Goal: Task Accomplishment & Management: Complete application form

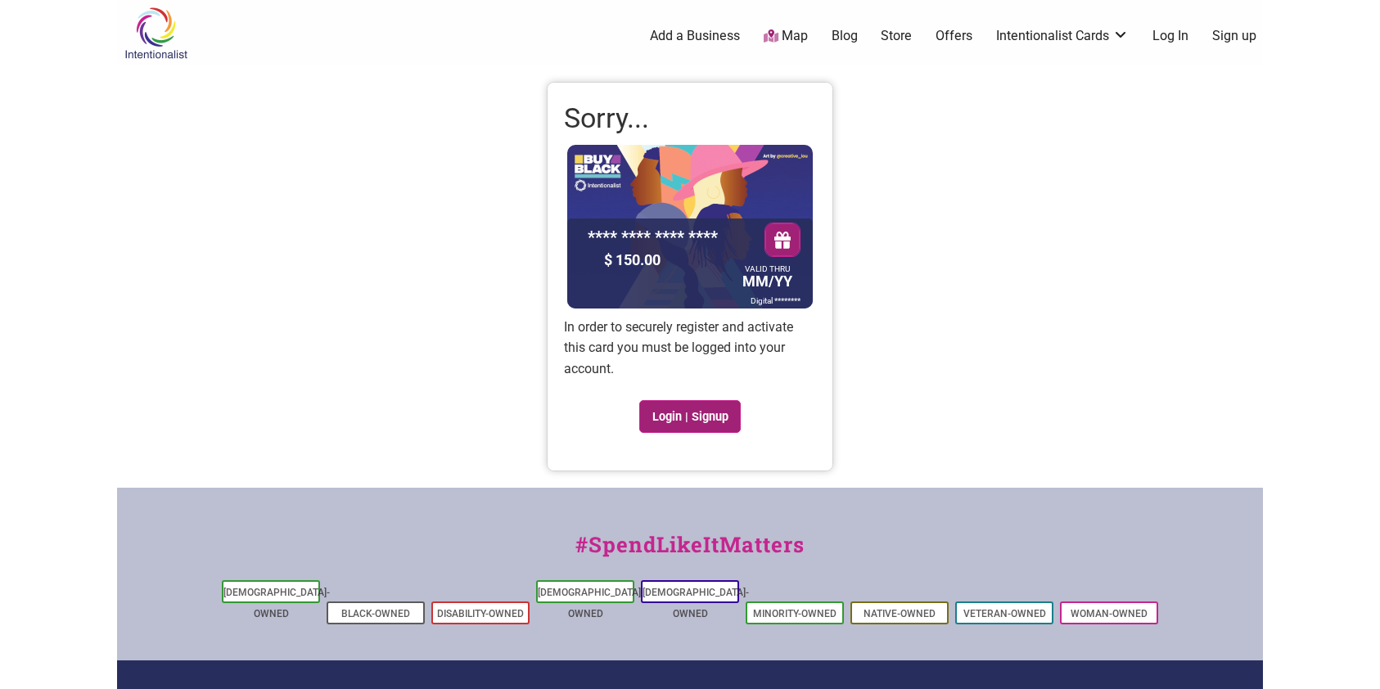
click at [664, 415] on link "Login | Signup" at bounding box center [689, 416] width 101 height 33
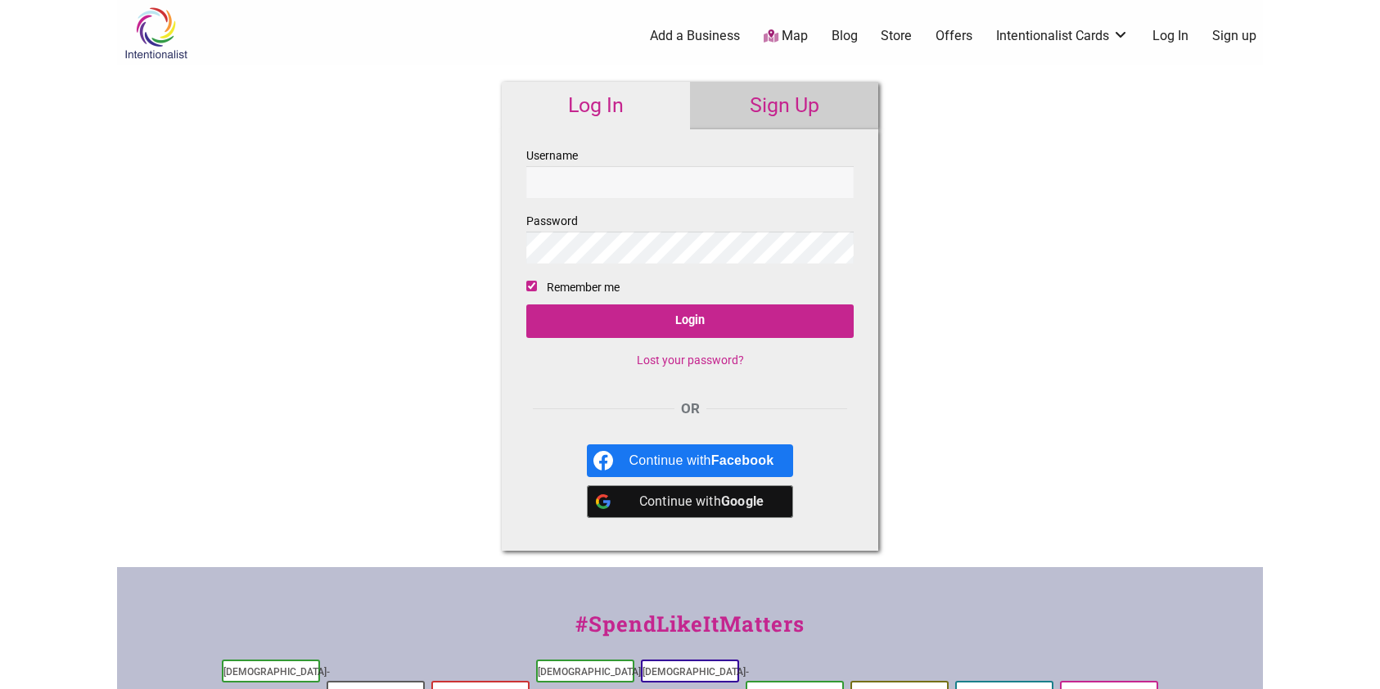
click at [799, 108] on link "Sign Up" at bounding box center [784, 105] width 188 height 47
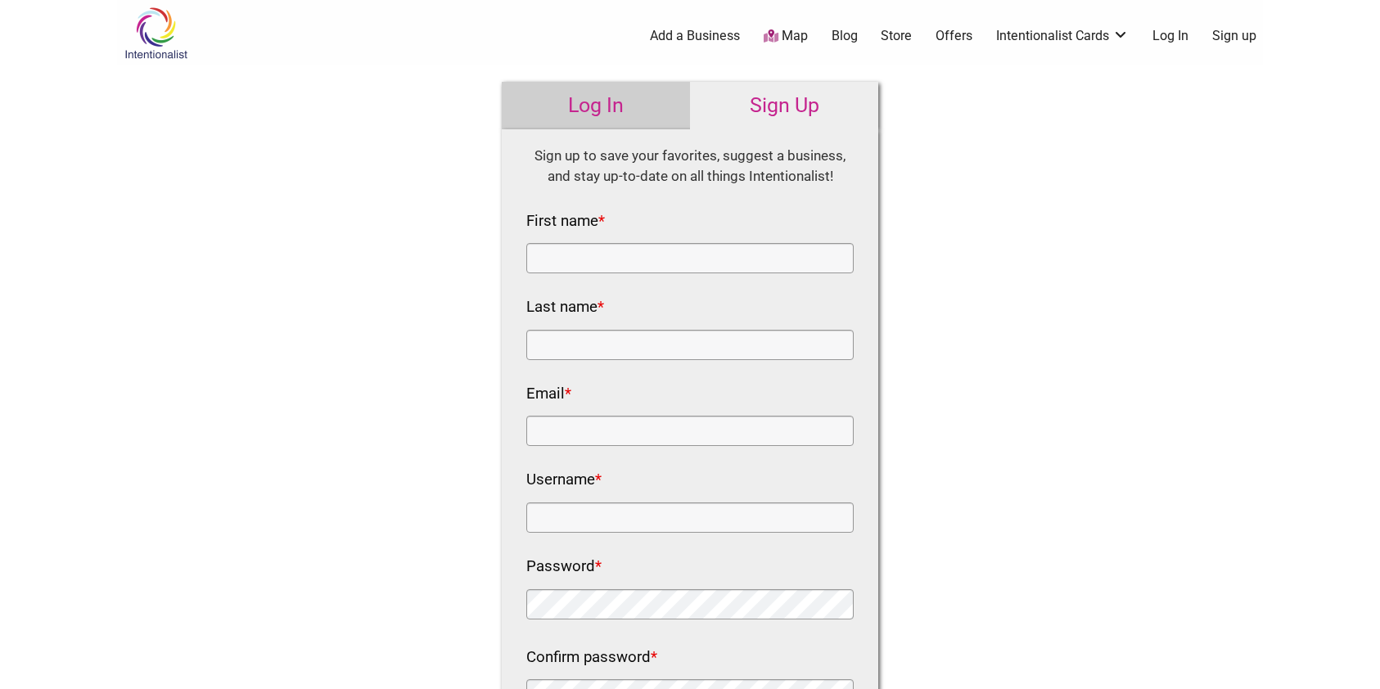
click at [659, 239] on div "First name *" at bounding box center [689, 241] width 327 height 66
click at [659, 241] on div "First name *" at bounding box center [689, 241] width 327 height 66
click at [656, 247] on input "First name *" at bounding box center [689, 258] width 327 height 30
type input "Audrey"
type input "Hur McCrary"
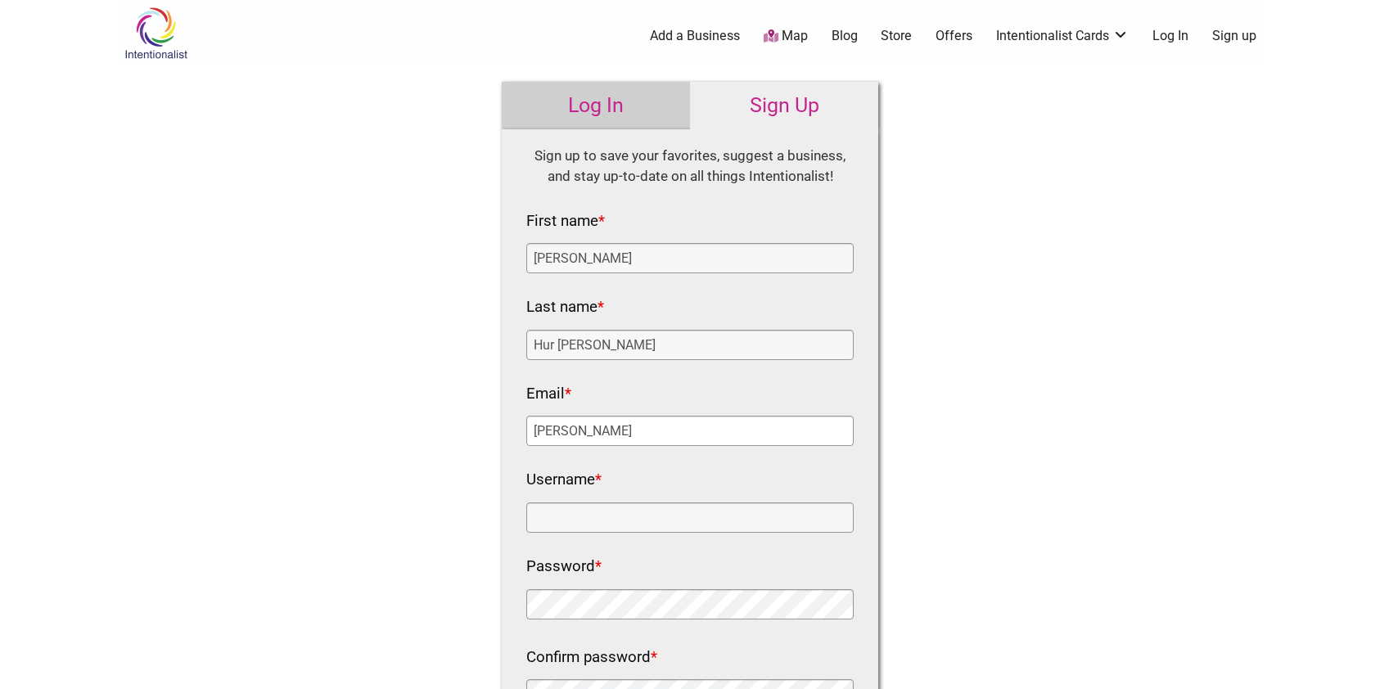
type input "audrey-jordan@outlook.com"
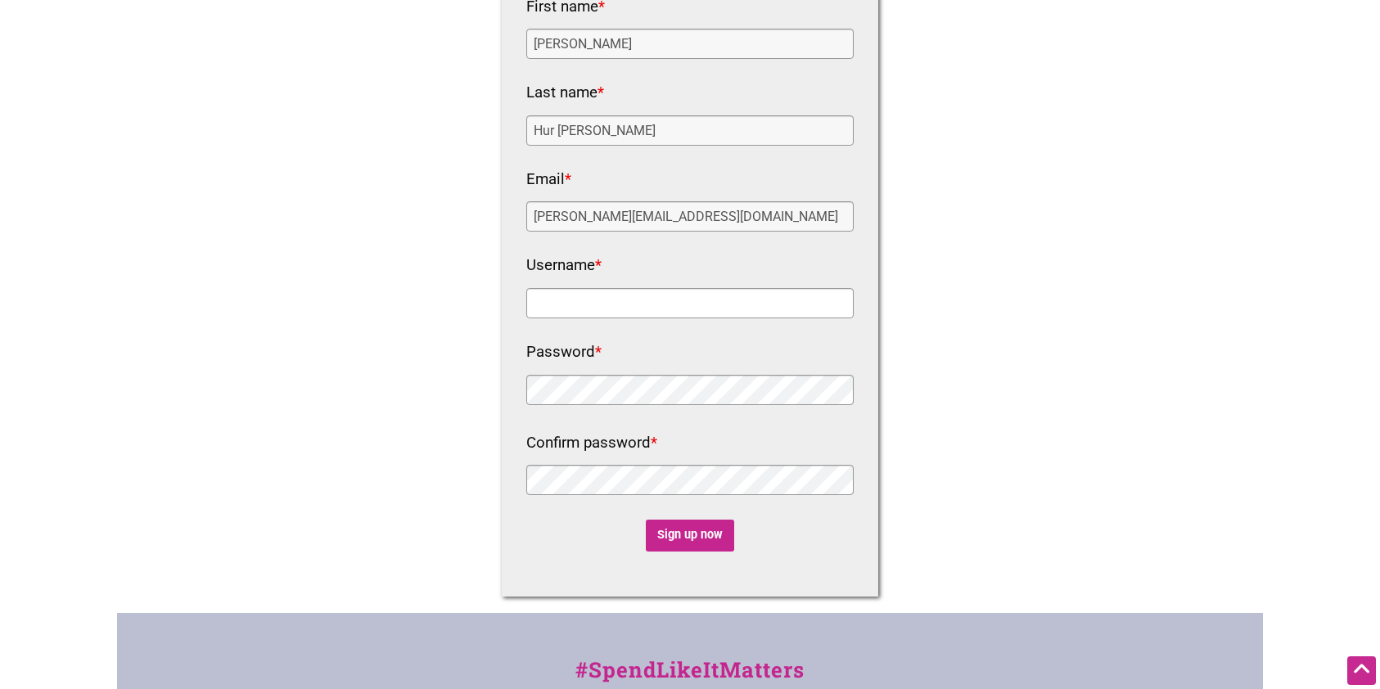
click at [607, 305] on input "Username *" at bounding box center [689, 303] width 327 height 30
type input "[PERSON_NAME]"
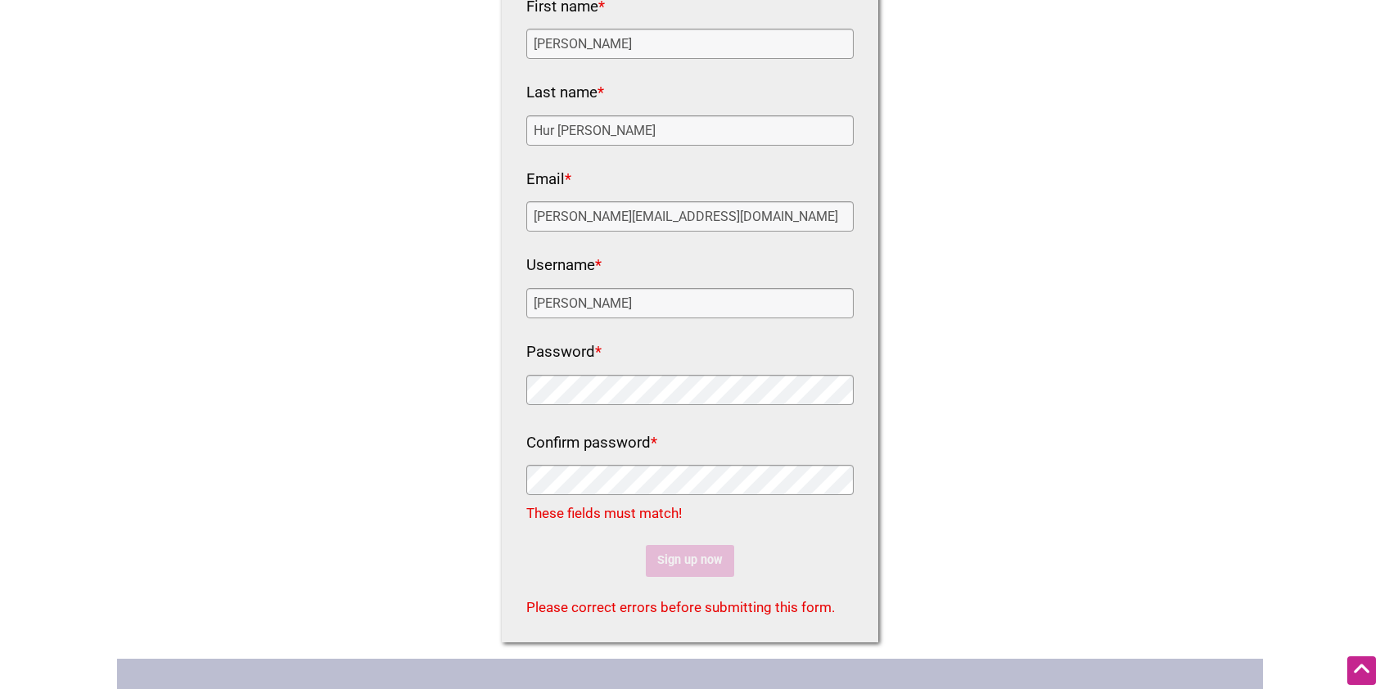
click at [430, 380] on div "Intentionalist Spend like it matters 0 Add a Business Map Blog Store Offers Int…" at bounding box center [690, 428] width 1146 height 1284
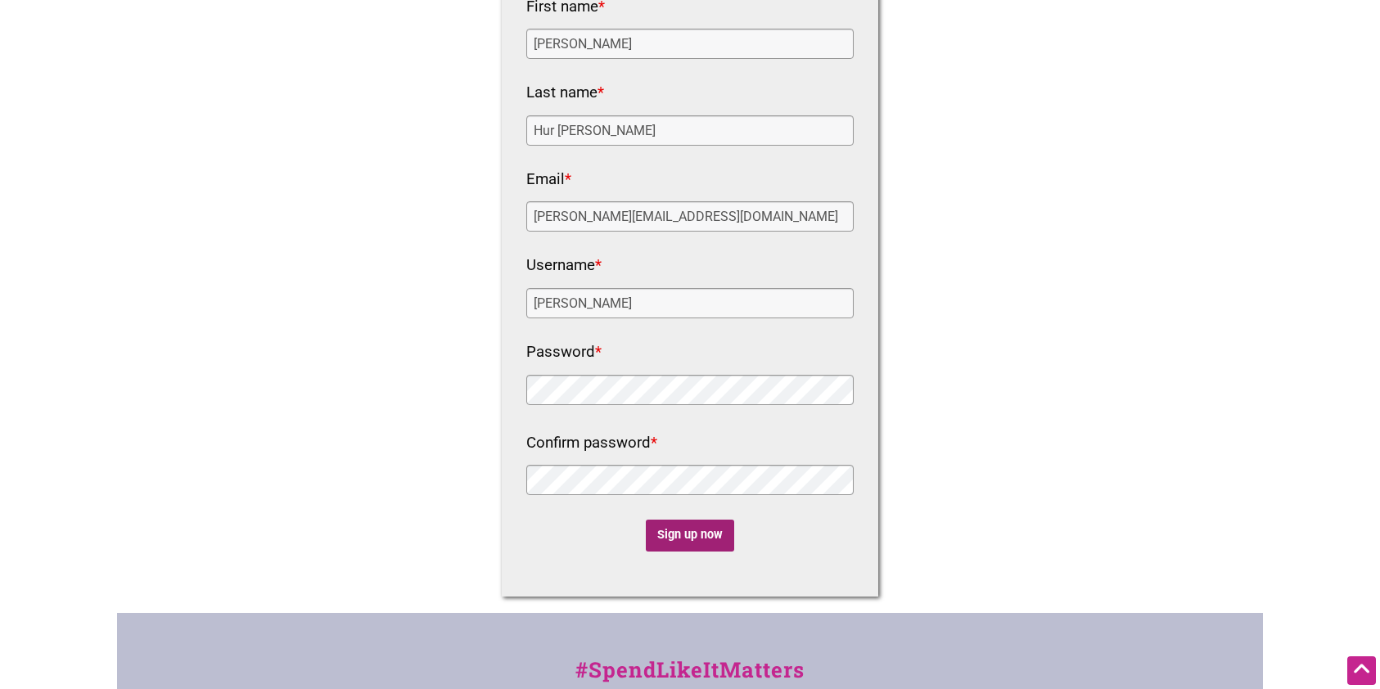
click at [677, 529] on input "Sign up now" at bounding box center [690, 536] width 89 height 32
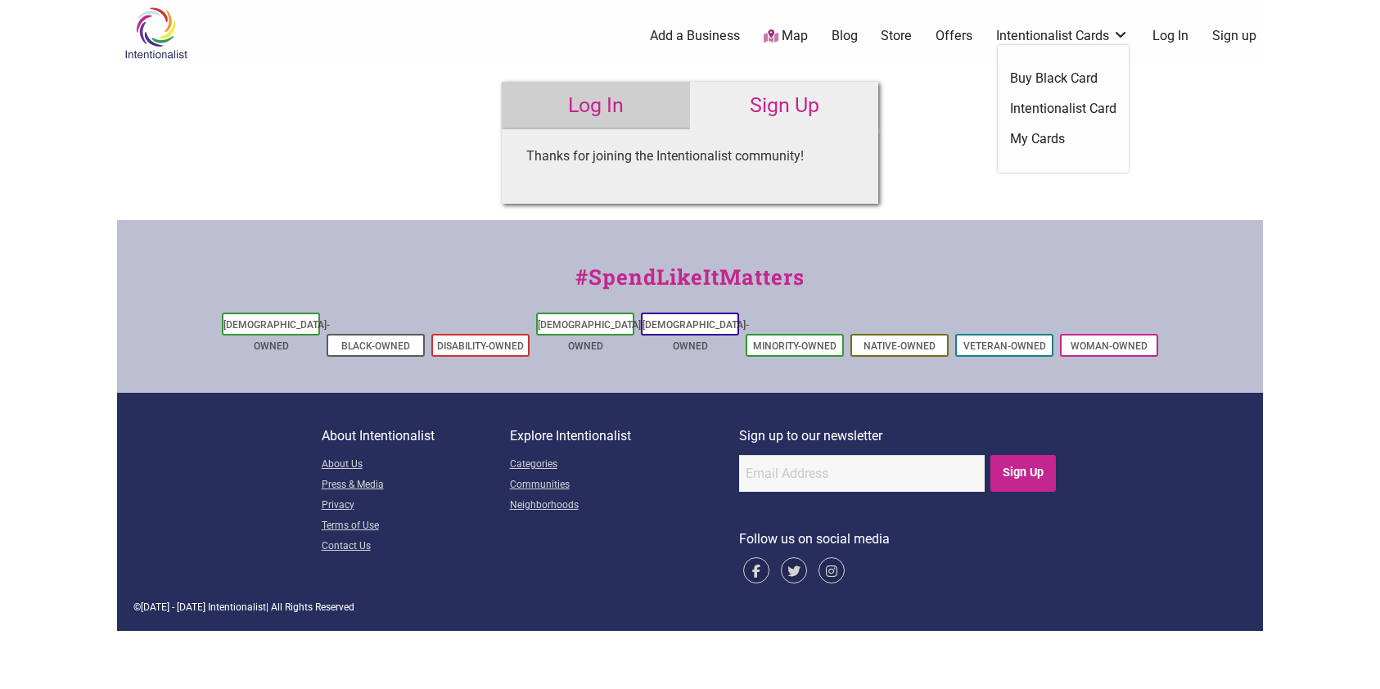
click at [1065, 108] on link "Intentionalist Card" at bounding box center [1063, 109] width 106 height 18
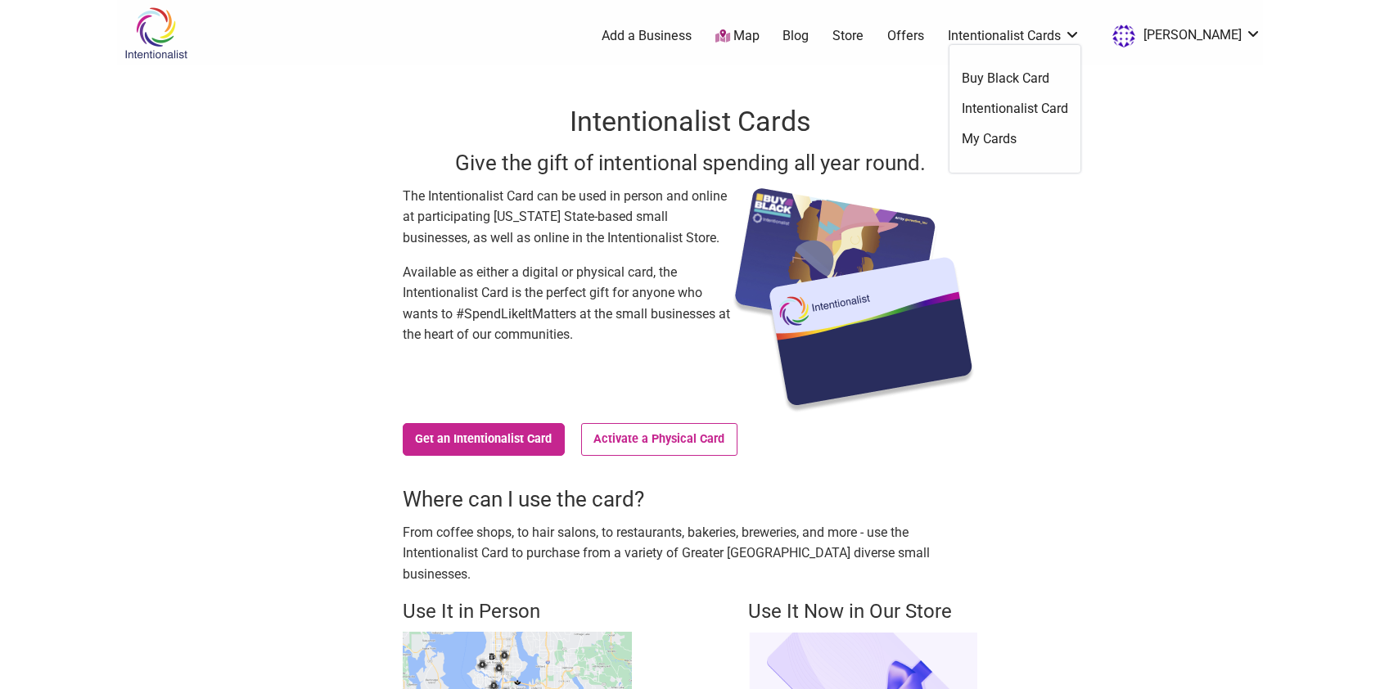
click at [1060, 35] on link "Intentionalist Cards" at bounding box center [1014, 36] width 133 height 18
click at [1007, 137] on link "My Cards" at bounding box center [1014, 139] width 106 height 18
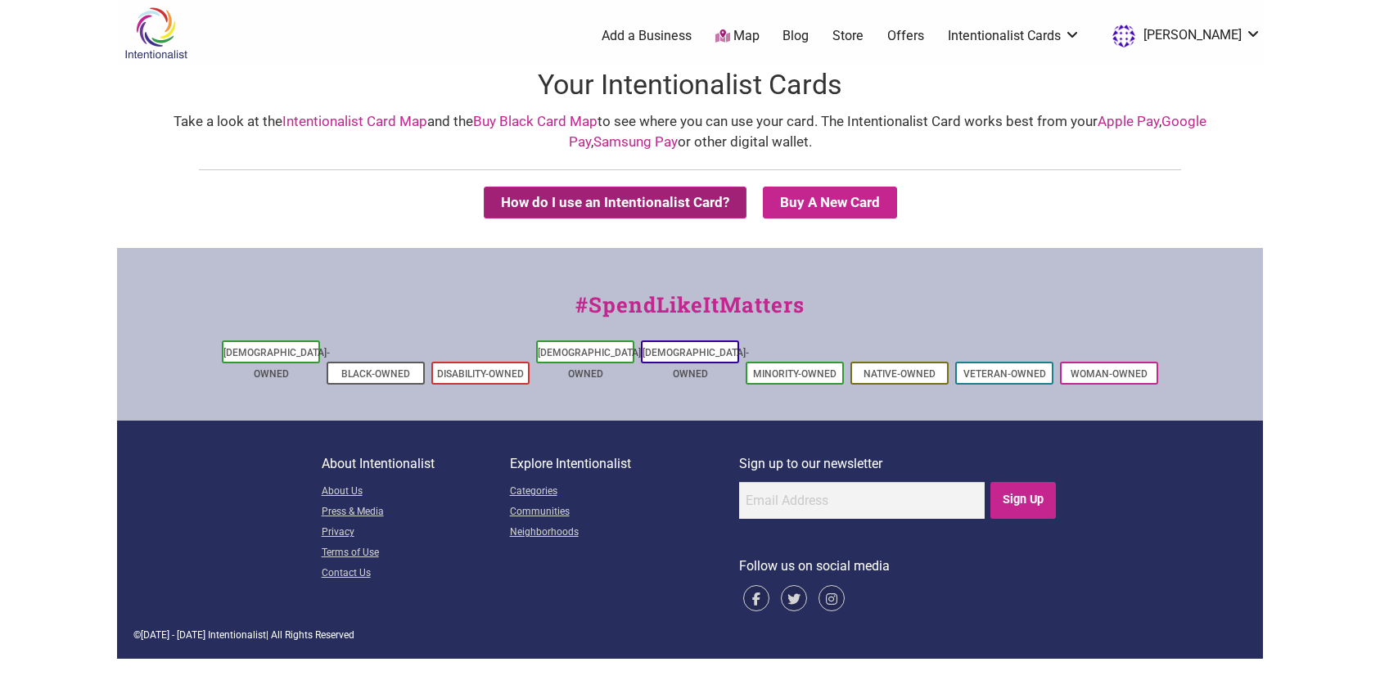
click at [690, 205] on button "How do I use an Intentionalist Card?" at bounding box center [615, 203] width 263 height 32
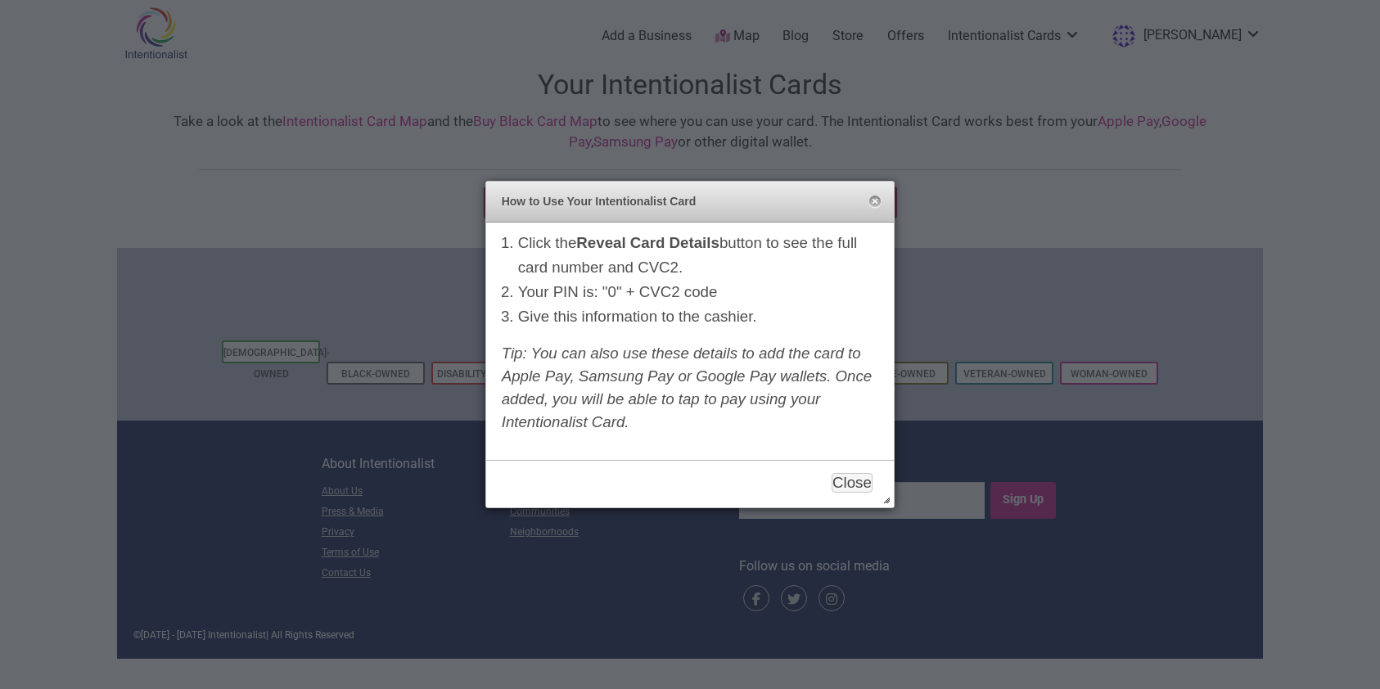
click at [719, 245] on strong "Reveal Card Details" at bounding box center [647, 242] width 143 height 17
click at [874, 196] on button "Close" at bounding box center [874, 202] width 13 height 13
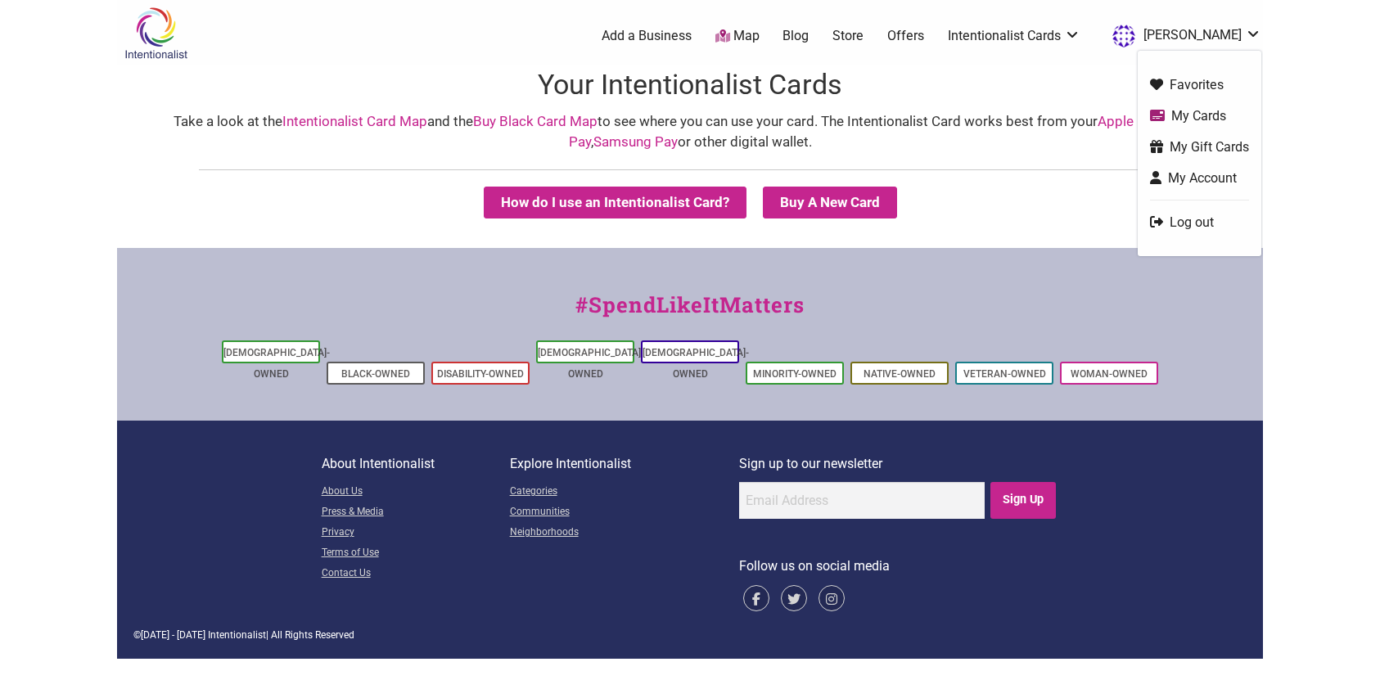
click at [1189, 118] on link "My Cards" at bounding box center [1199, 115] width 99 height 19
click at [1171, 223] on link "Log out" at bounding box center [1199, 222] width 99 height 19
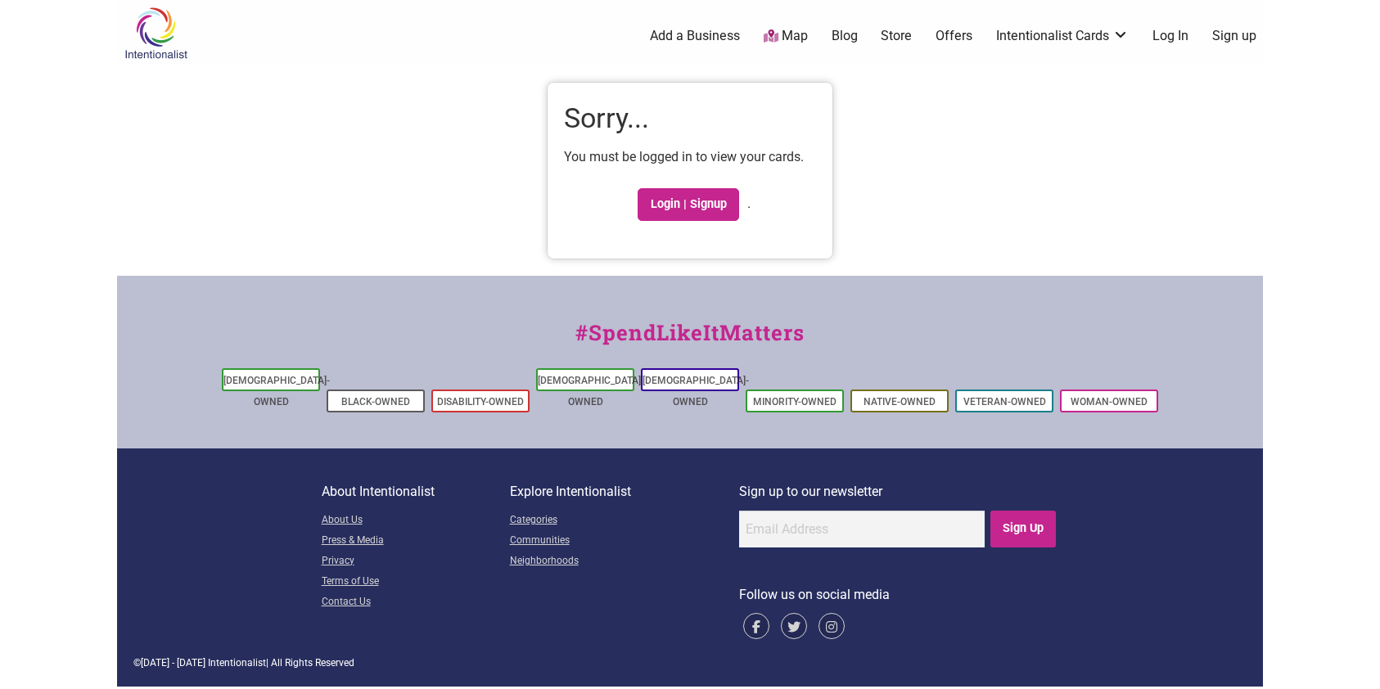
click at [1177, 35] on link "Log In" at bounding box center [1170, 36] width 36 height 18
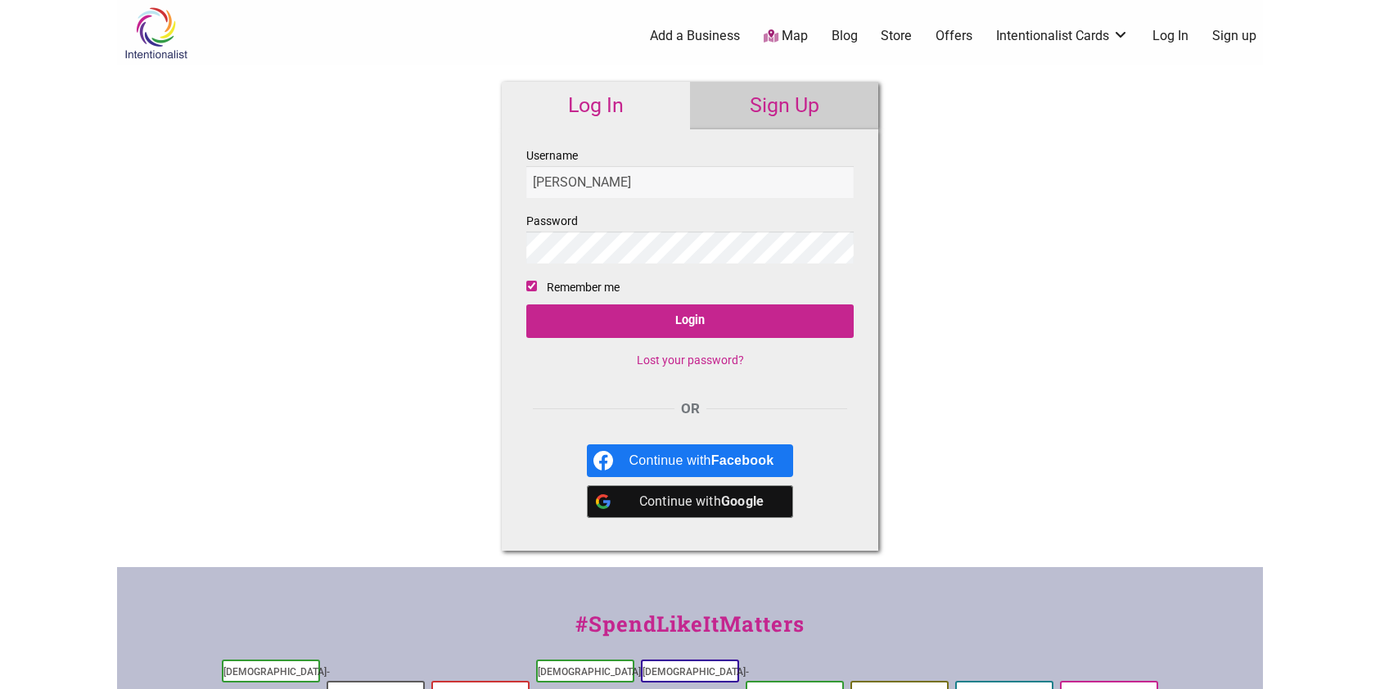
type input "audrey-jordan"
click at [526, 304] on input "Login" at bounding box center [689, 321] width 327 height 34
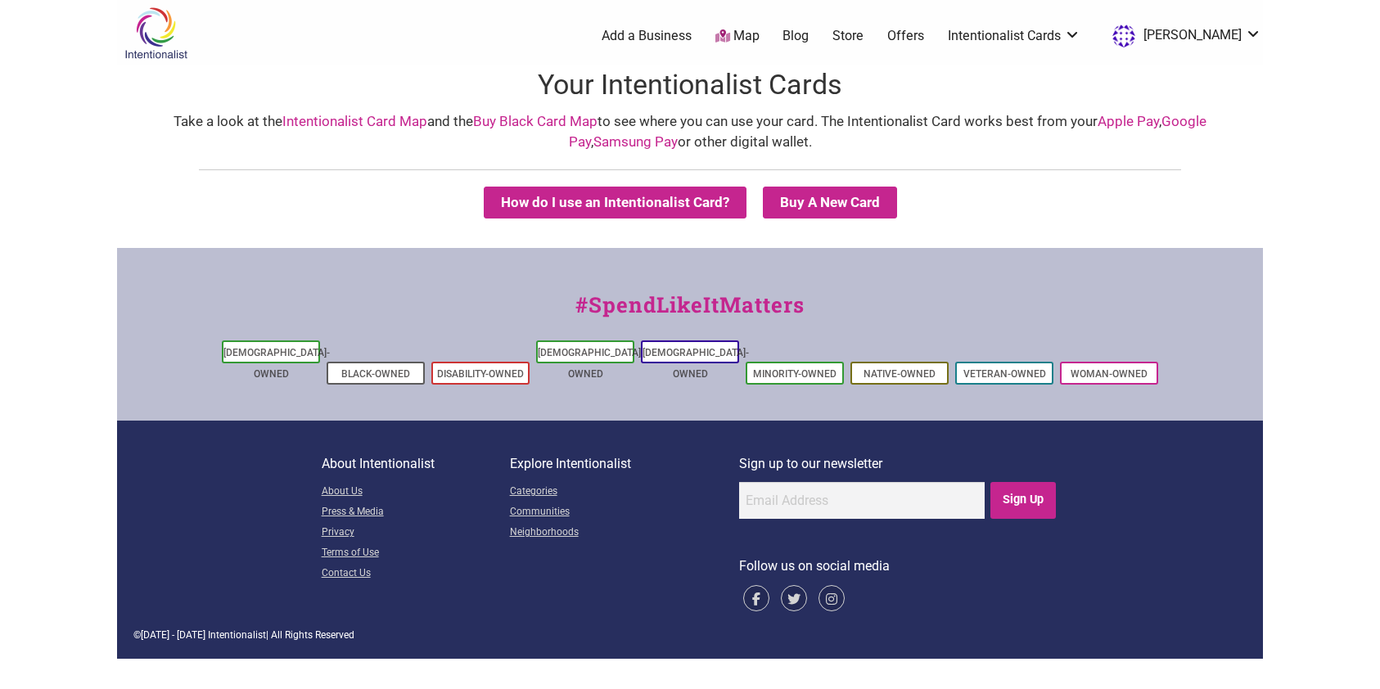
click at [321, 121] on link "Intentionalist Card Map" at bounding box center [354, 121] width 145 height 16
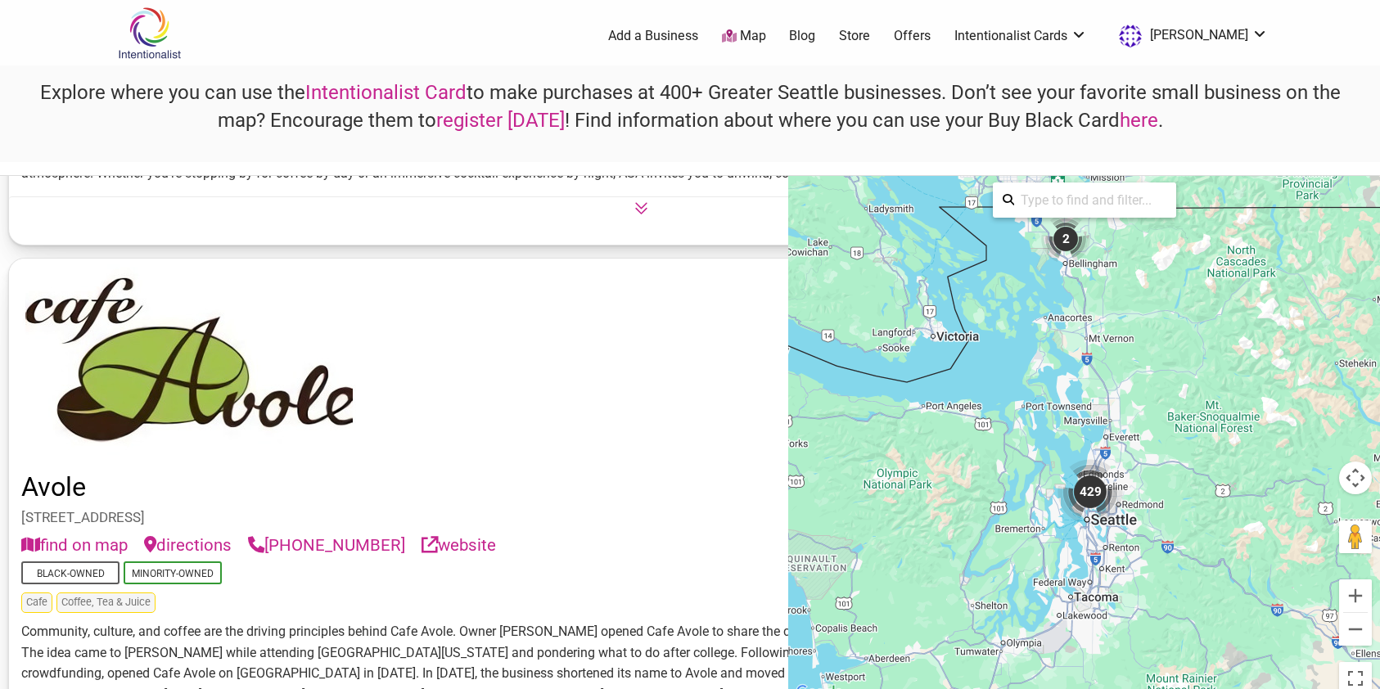
scroll to position [4416, 0]
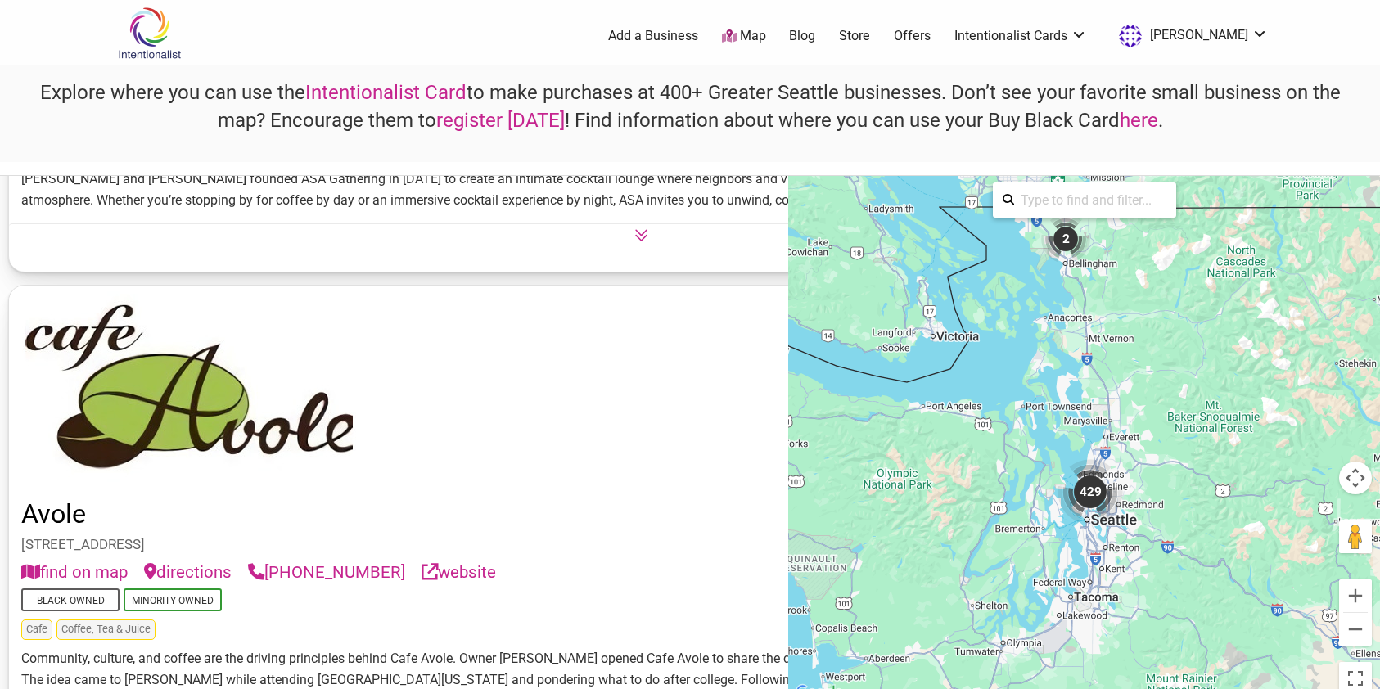
scroll to position [4423, 0]
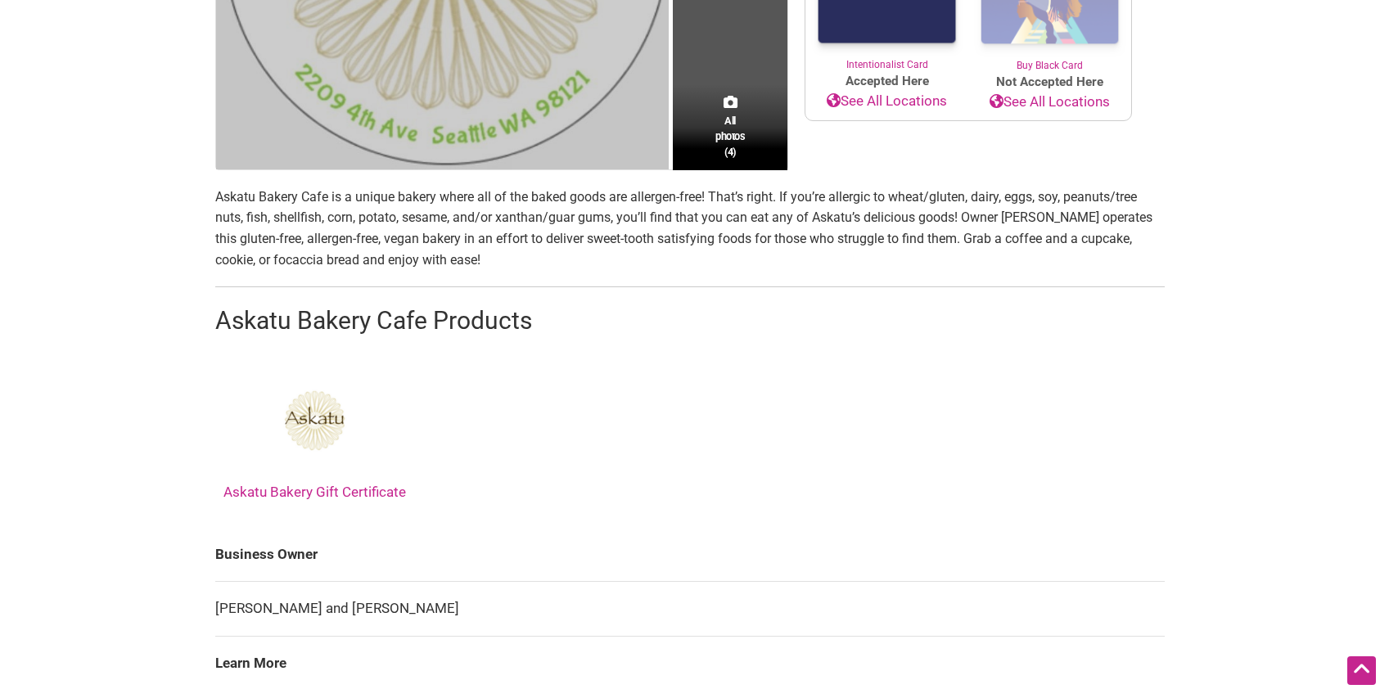
scroll to position [477, 0]
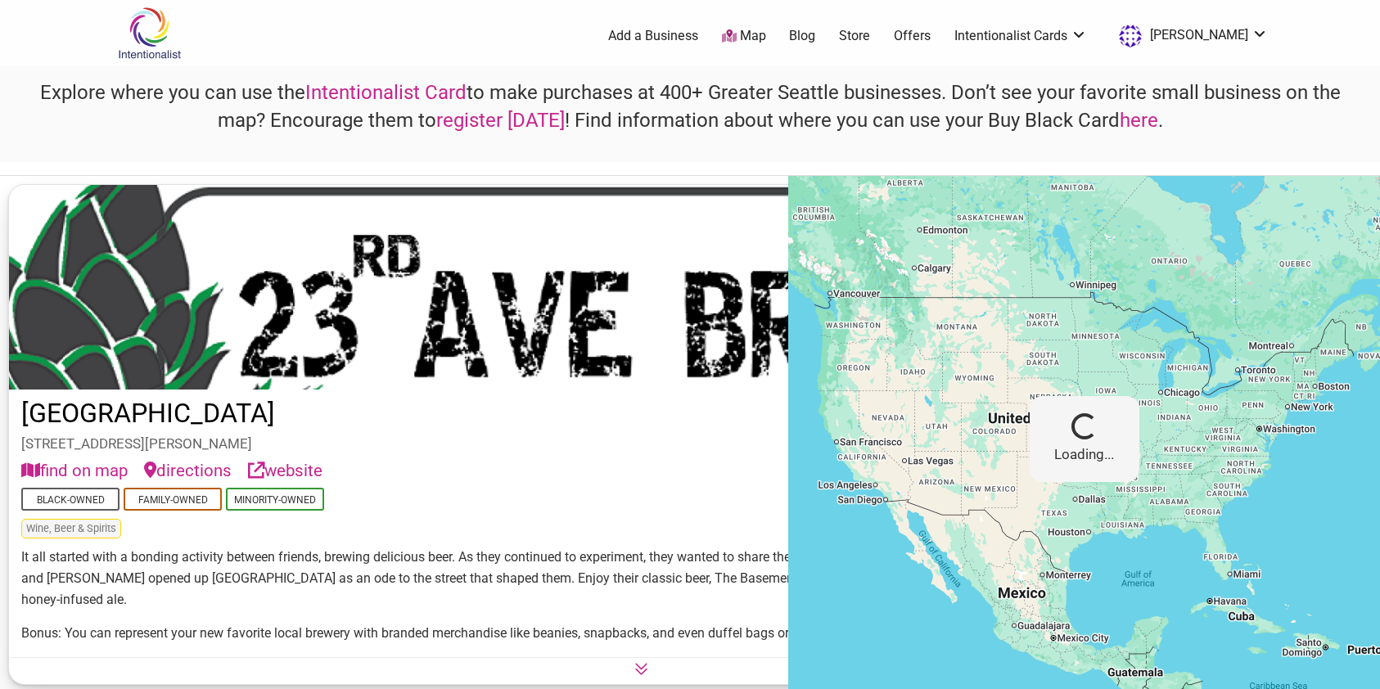
click at [1226, 38] on link "[PERSON_NAME]" at bounding box center [1188, 35] width 157 height 29
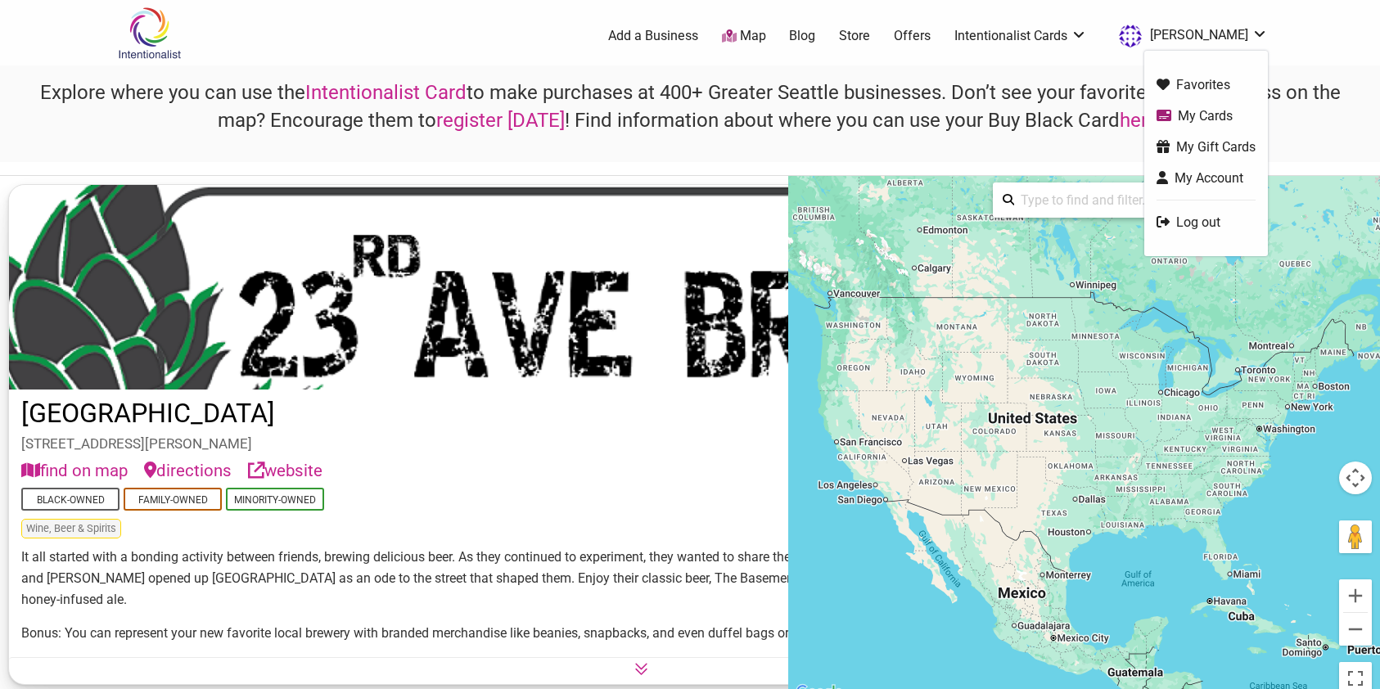
click at [1203, 222] on link "Log out" at bounding box center [1205, 222] width 99 height 19
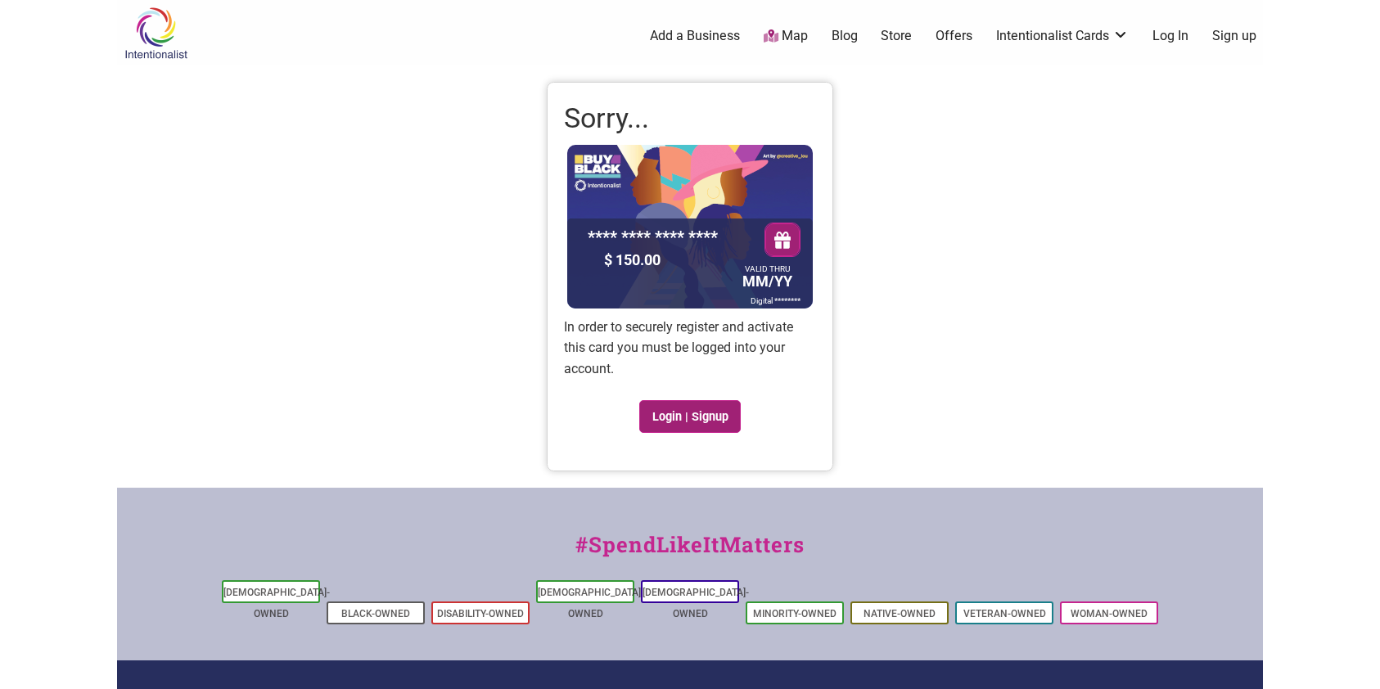
click at [712, 420] on link "Login | Signup" at bounding box center [689, 416] width 101 height 33
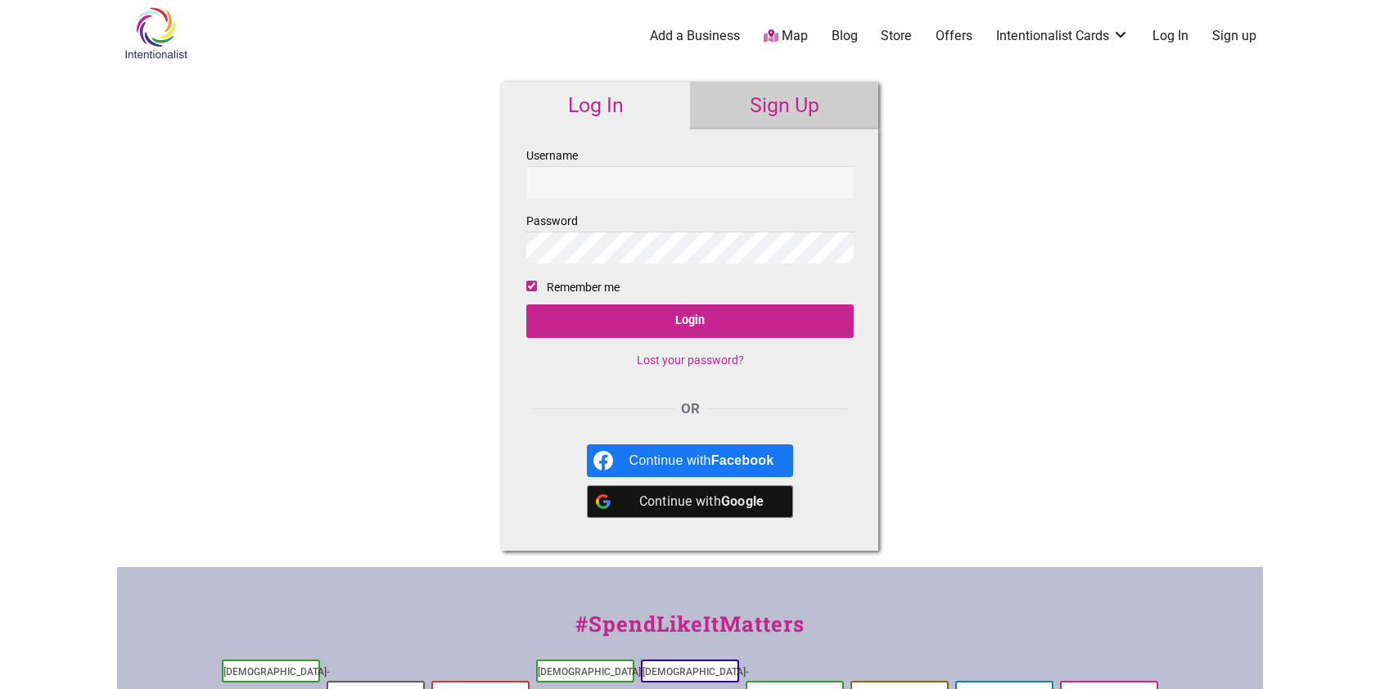
click at [770, 95] on link "Sign Up" at bounding box center [784, 105] width 188 height 47
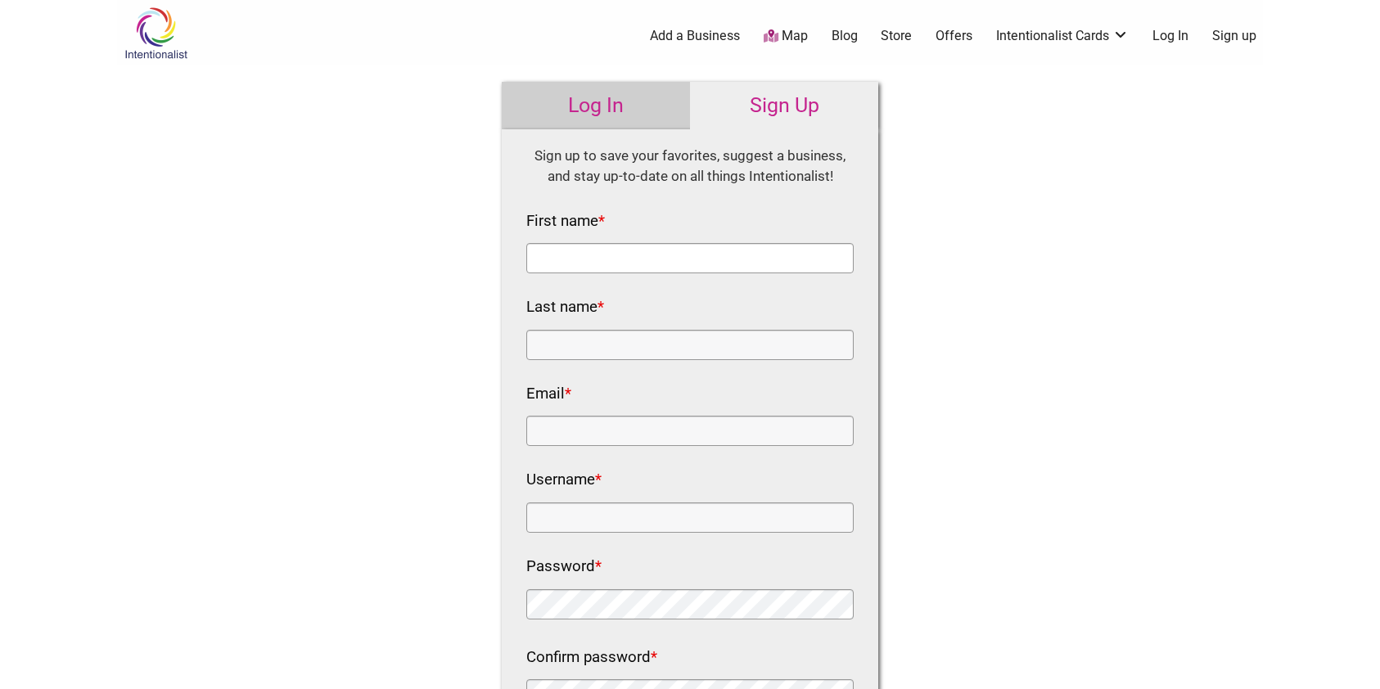
click at [669, 254] on input "First name *" at bounding box center [689, 258] width 327 height 30
type input "Audrey"
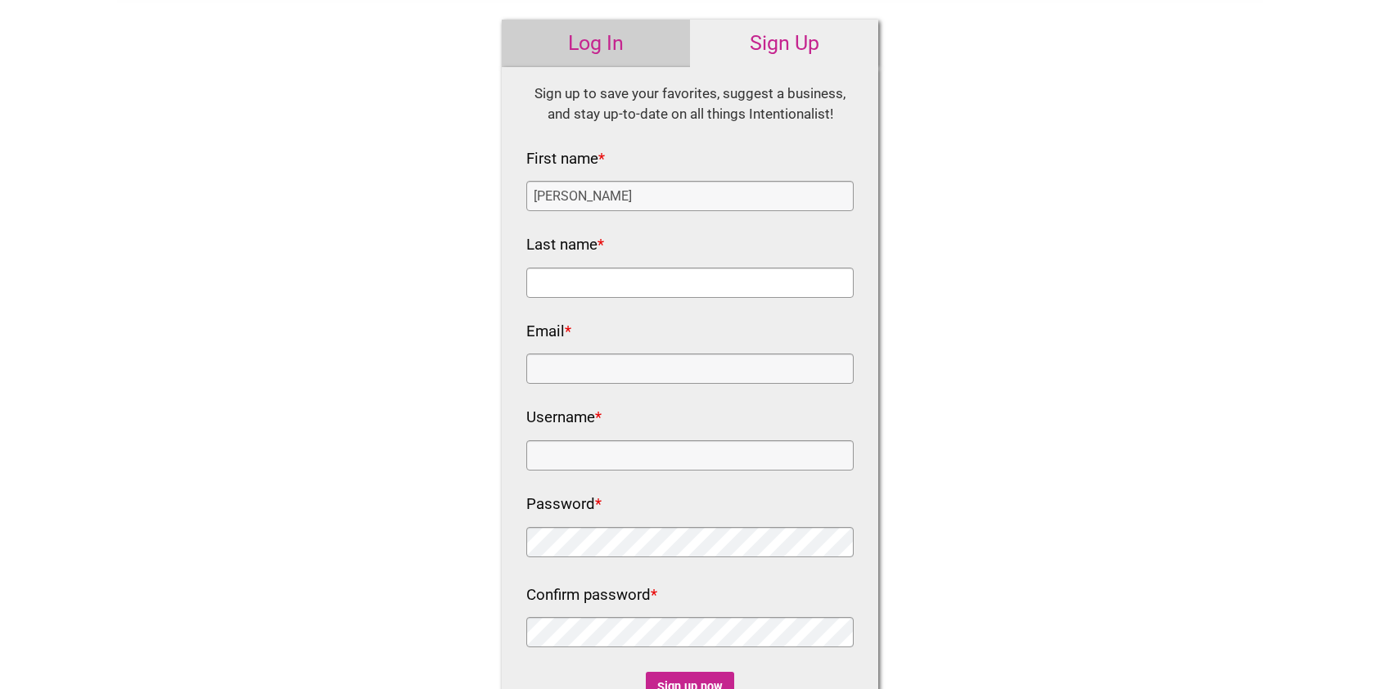
scroll to position [72, 0]
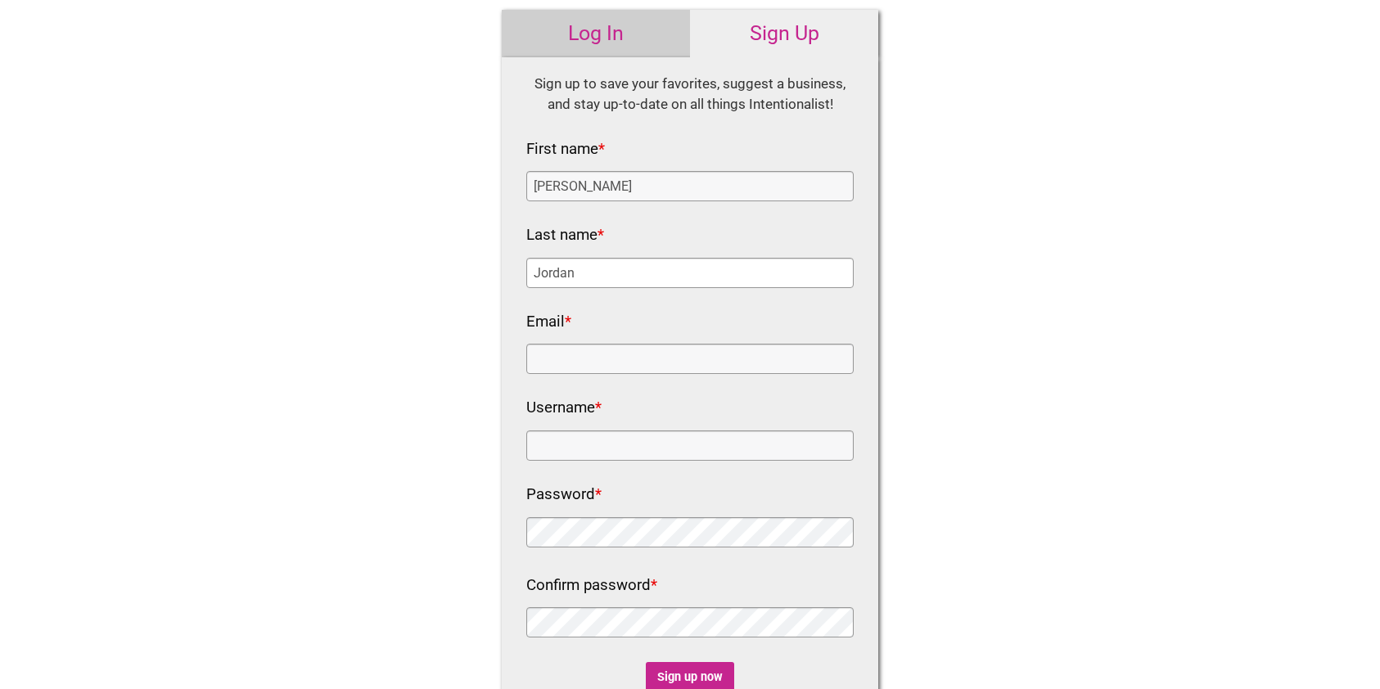
type input "Jordan"
type input "audreyhurmccrary@outlook.com"
click at [628, 445] on input "Username *" at bounding box center [689, 445] width 327 height 30
click at [588, 290] on nf-rows-wrap "HTML Sign up to save your favorites, suggest a business, and stay up-to-date on…" at bounding box center [689, 384] width 327 height 621
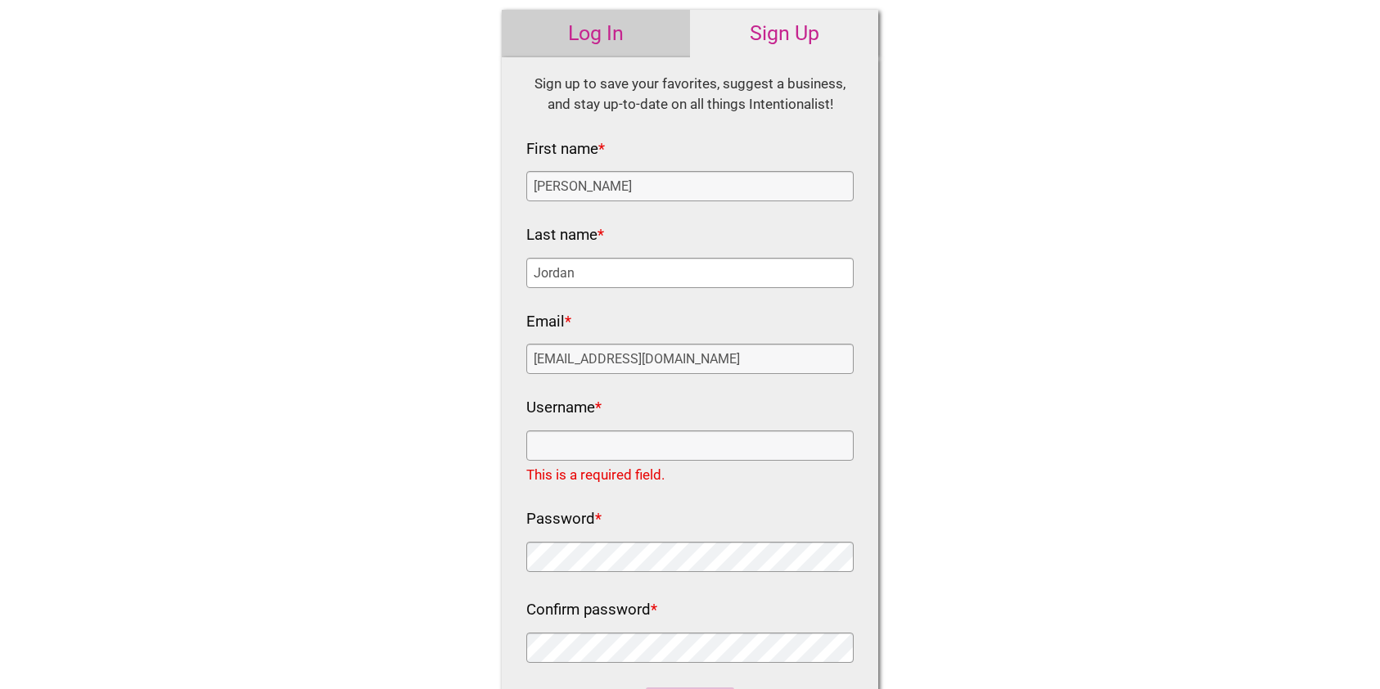
drag, startPoint x: 555, startPoint y: 268, endPoint x: 412, endPoint y: 253, distance: 143.9
click at [412, 253] on div "Intentionalist Spend like it matters 0 Add a Business Map Blog Store Offers Int…" at bounding box center [690, 570] width 1146 height 1284
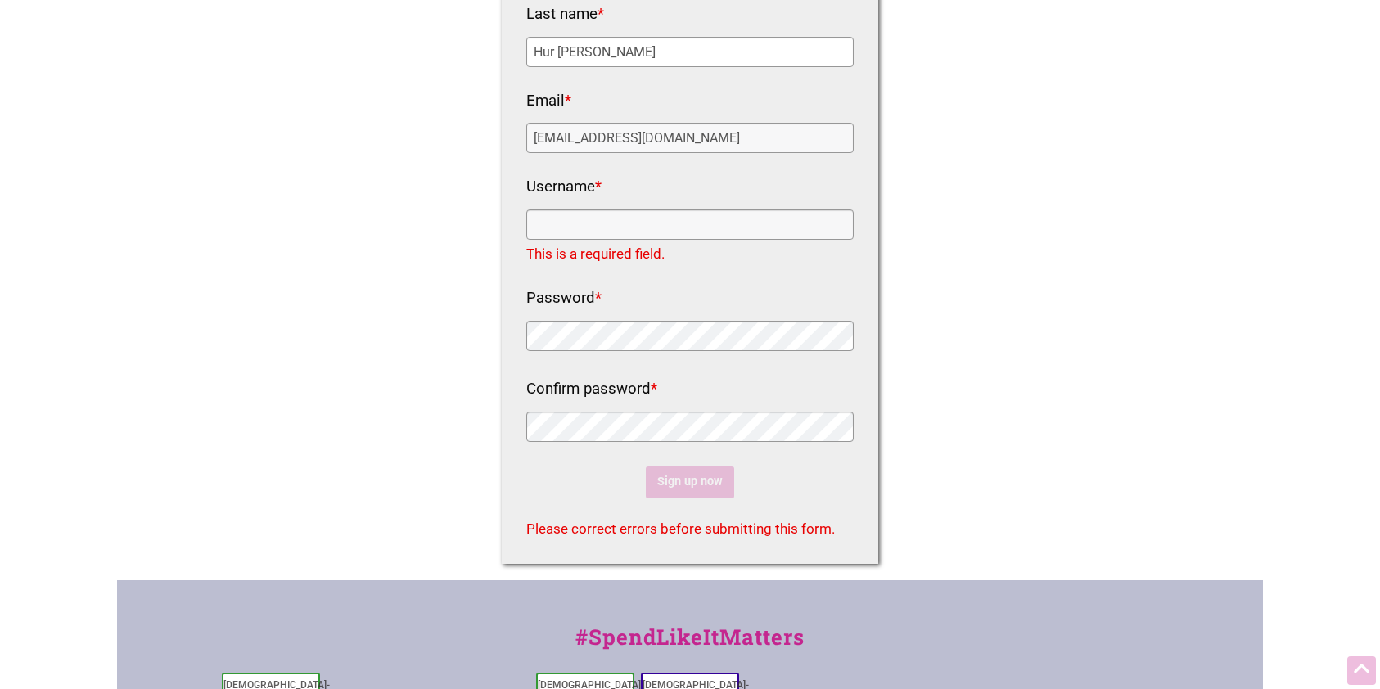
scroll to position [323, 0]
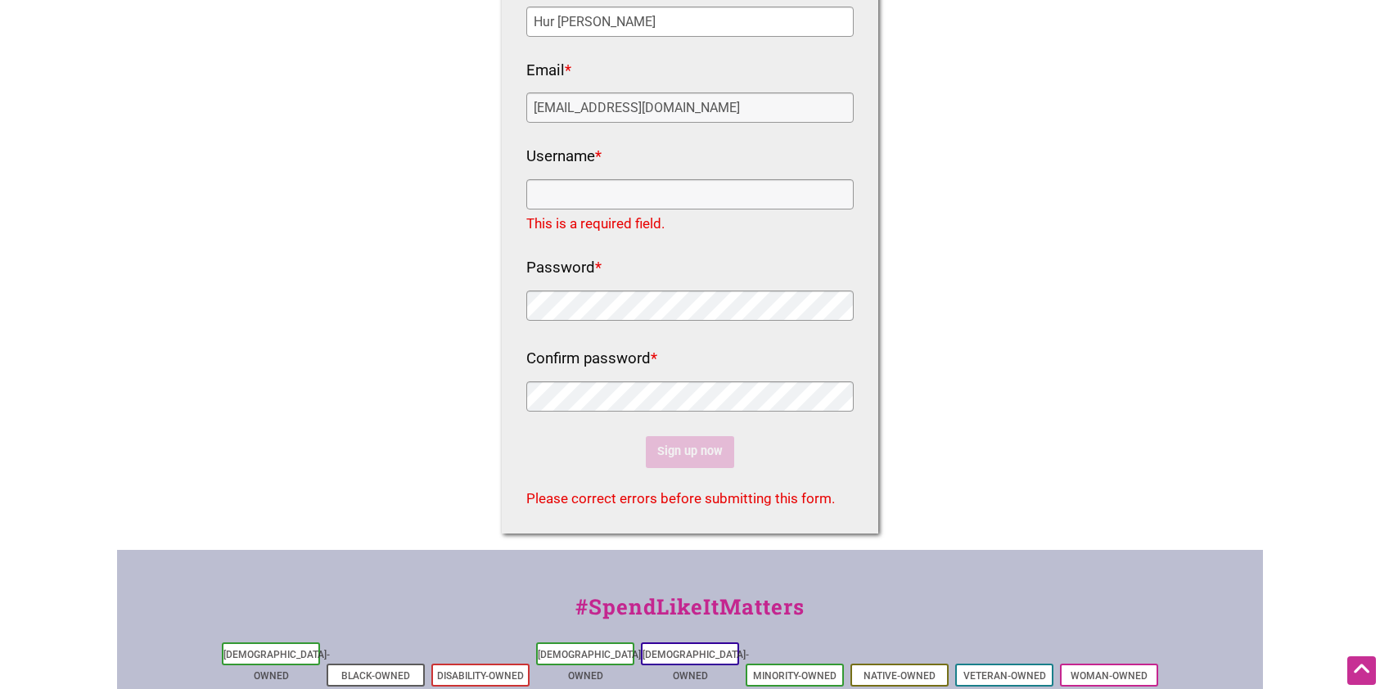
type input "Hur McCrary"
click at [605, 178] on div "Username *" at bounding box center [689, 176] width 327 height 66
click at [602, 187] on input "Username *" at bounding box center [689, 194] width 327 height 30
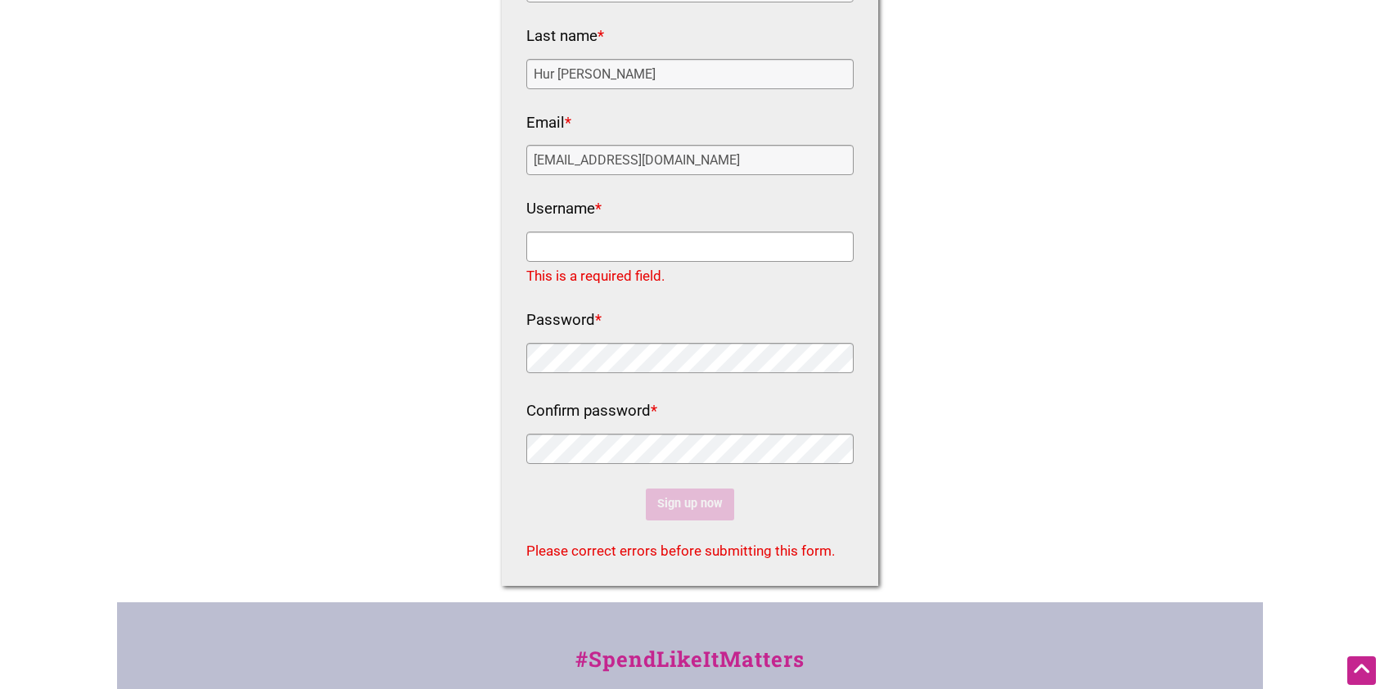
scroll to position [256, 0]
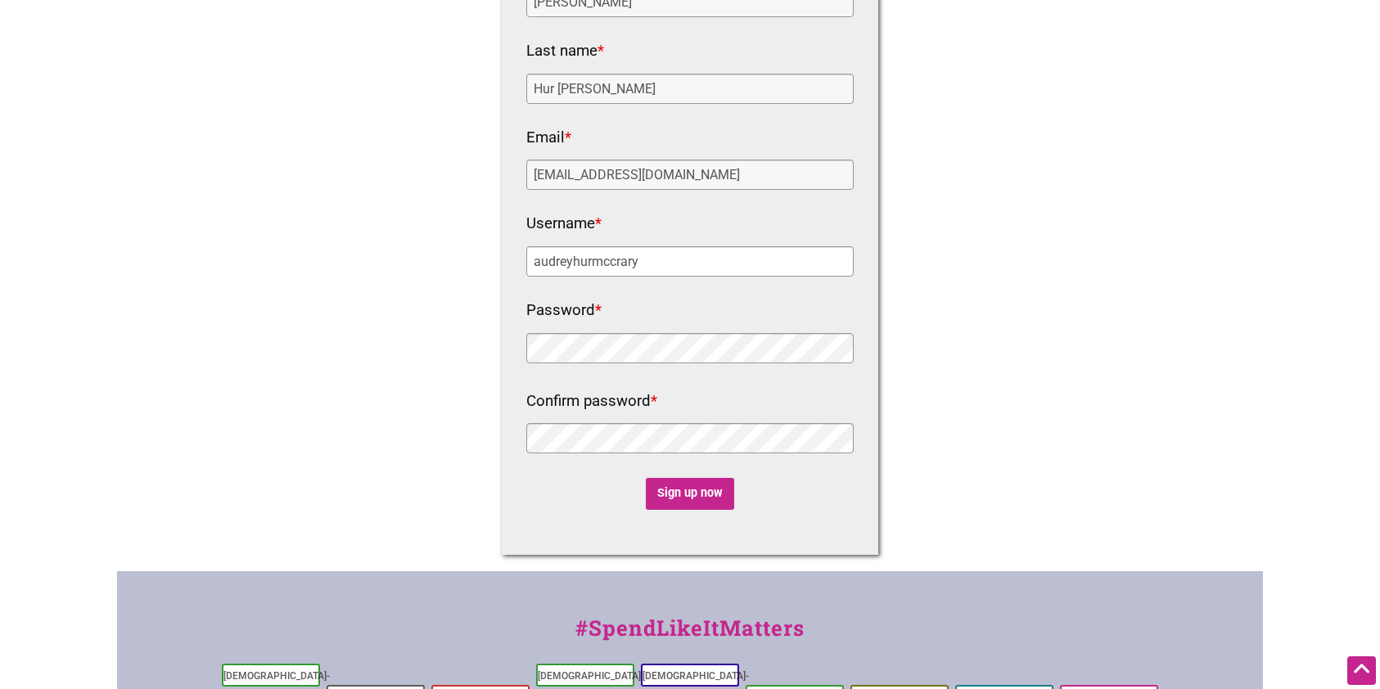
type input "audreyhurmccrary"
click at [688, 492] on input "Sign up now" at bounding box center [690, 494] width 89 height 32
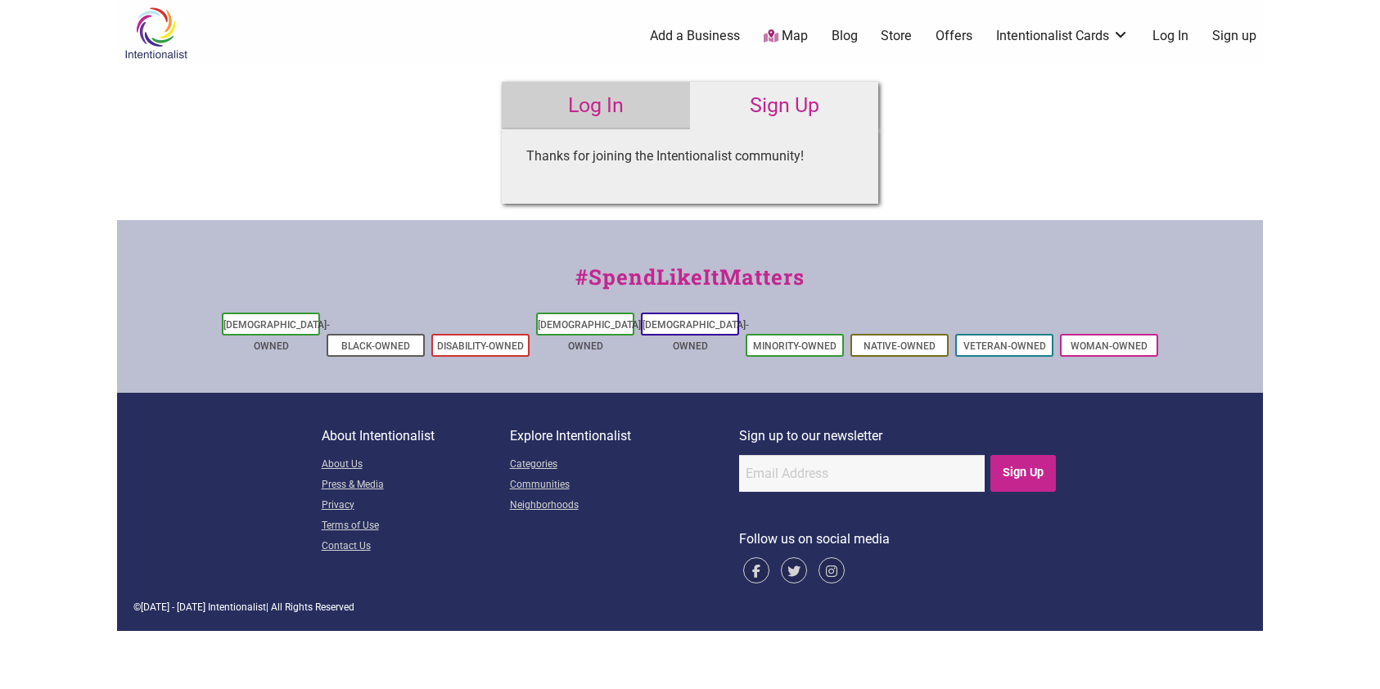
click at [621, 98] on link "Log In" at bounding box center [596, 105] width 188 height 47
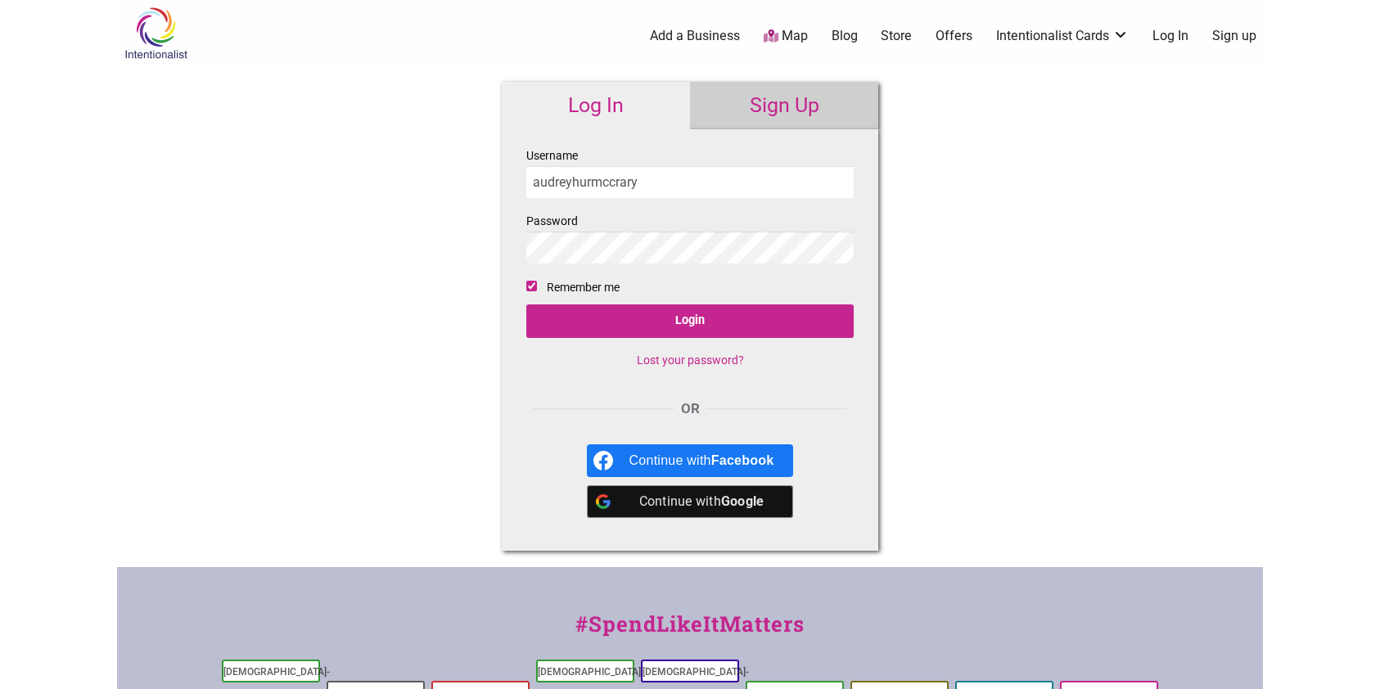
type input "audreyhurmccrary"
click at [526, 304] on input "Login" at bounding box center [689, 321] width 327 height 34
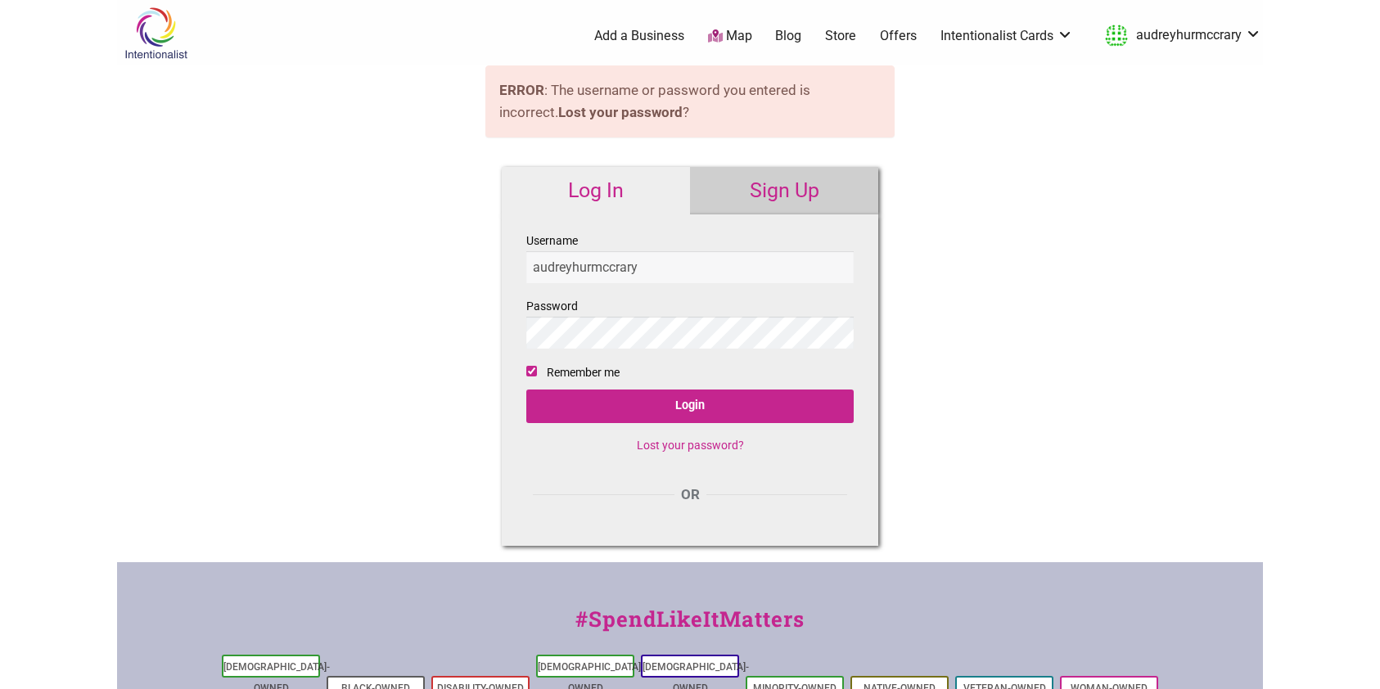
type input "audreyhurmccrary"
click at [526, 389] on input "Login" at bounding box center [689, 406] width 327 height 34
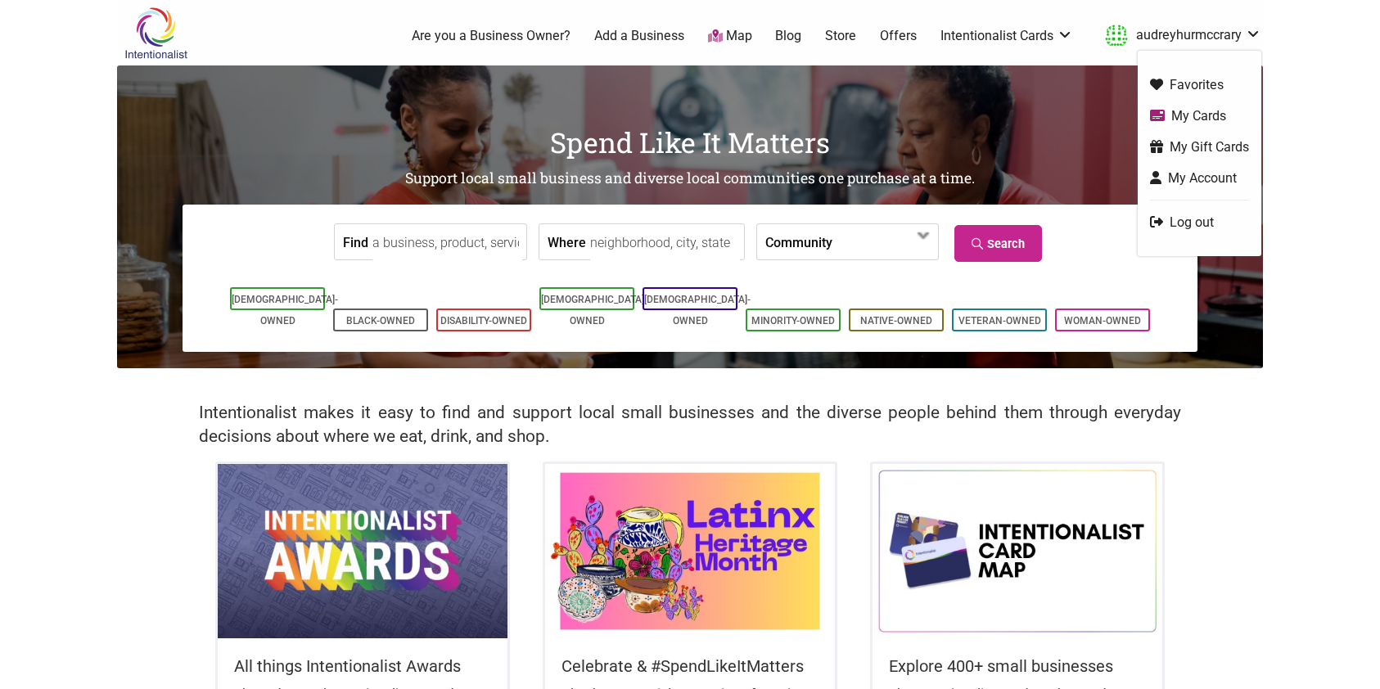
click at [1168, 119] on link "My Cards" at bounding box center [1199, 115] width 99 height 19
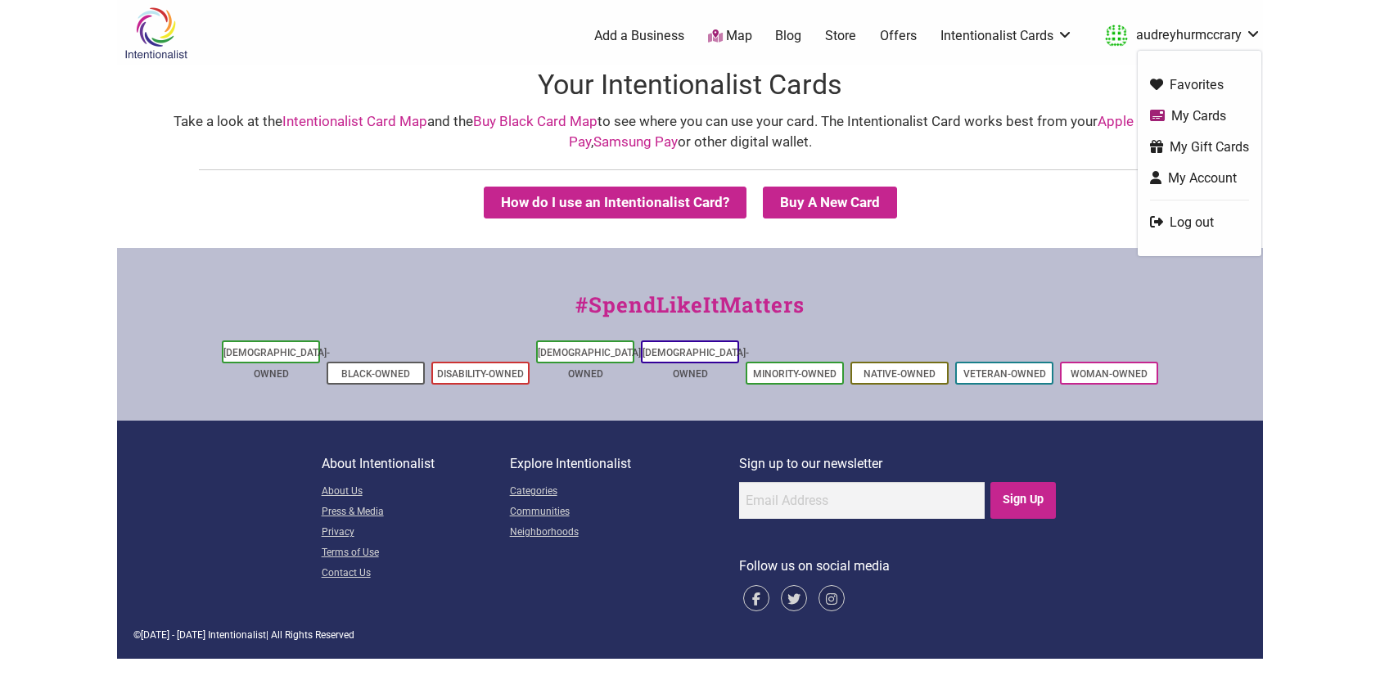
click at [1169, 147] on link "My Gift Cards" at bounding box center [1199, 146] width 99 height 19
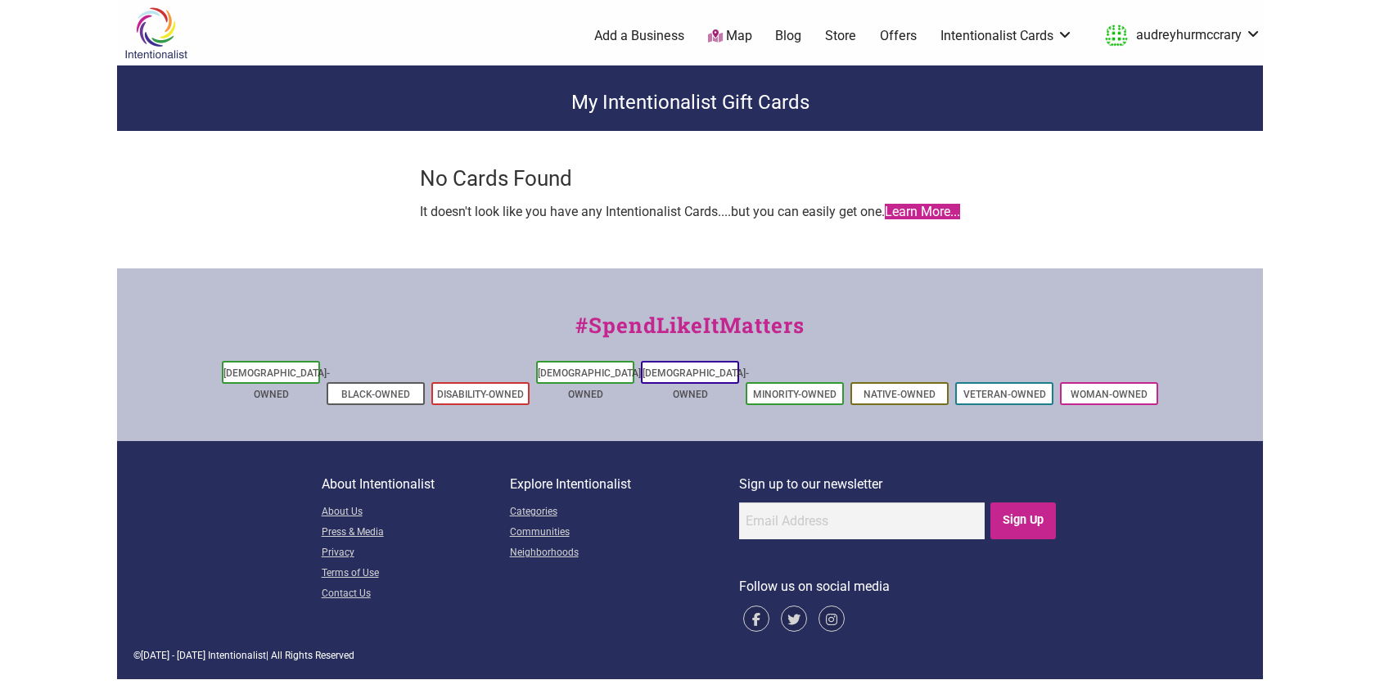
click at [909, 215] on link "Learn More..." at bounding box center [922, 212] width 75 height 16
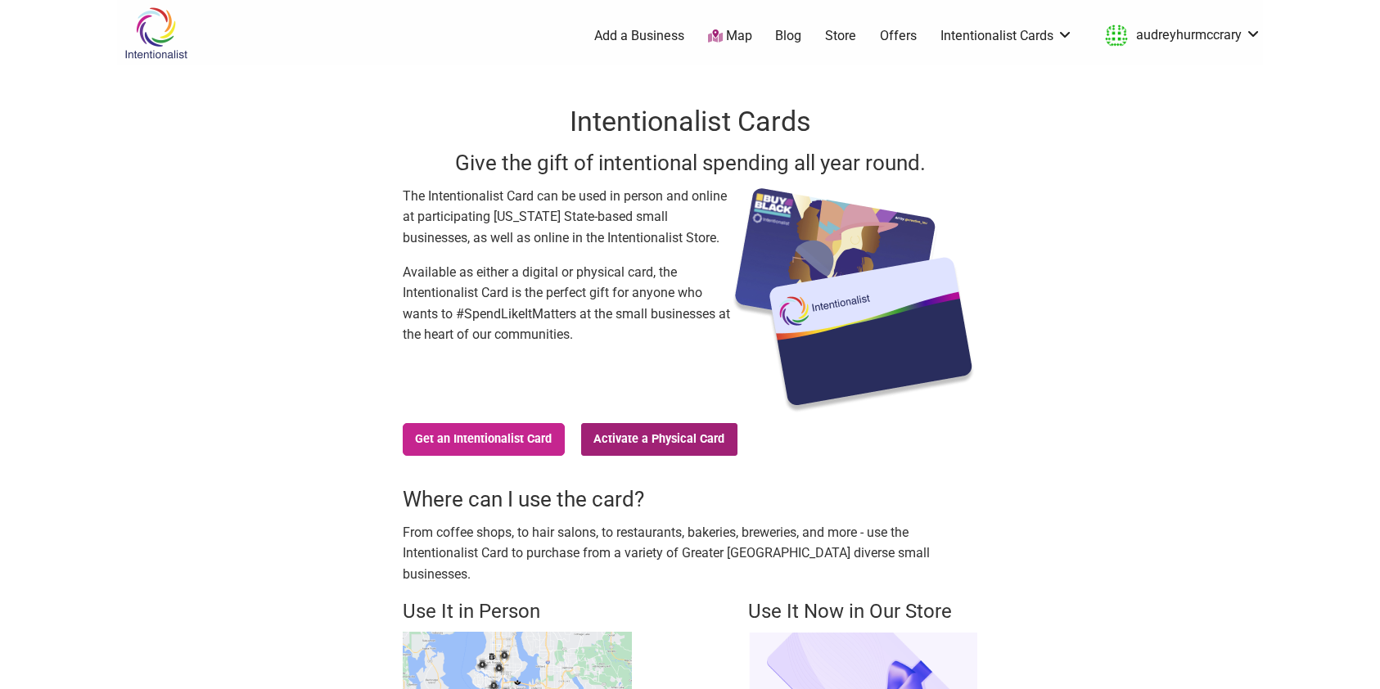
click at [646, 444] on link "Activate a Physical Card" at bounding box center [659, 439] width 156 height 33
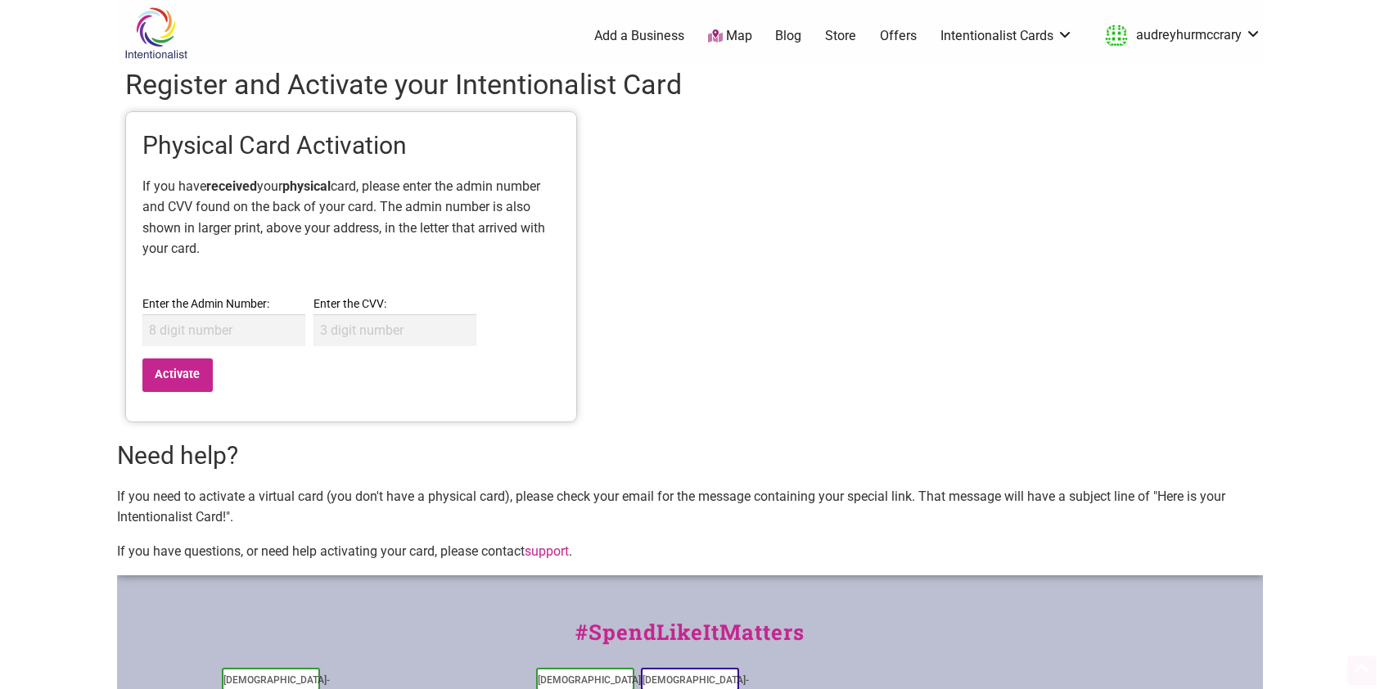
scroll to position [67, 0]
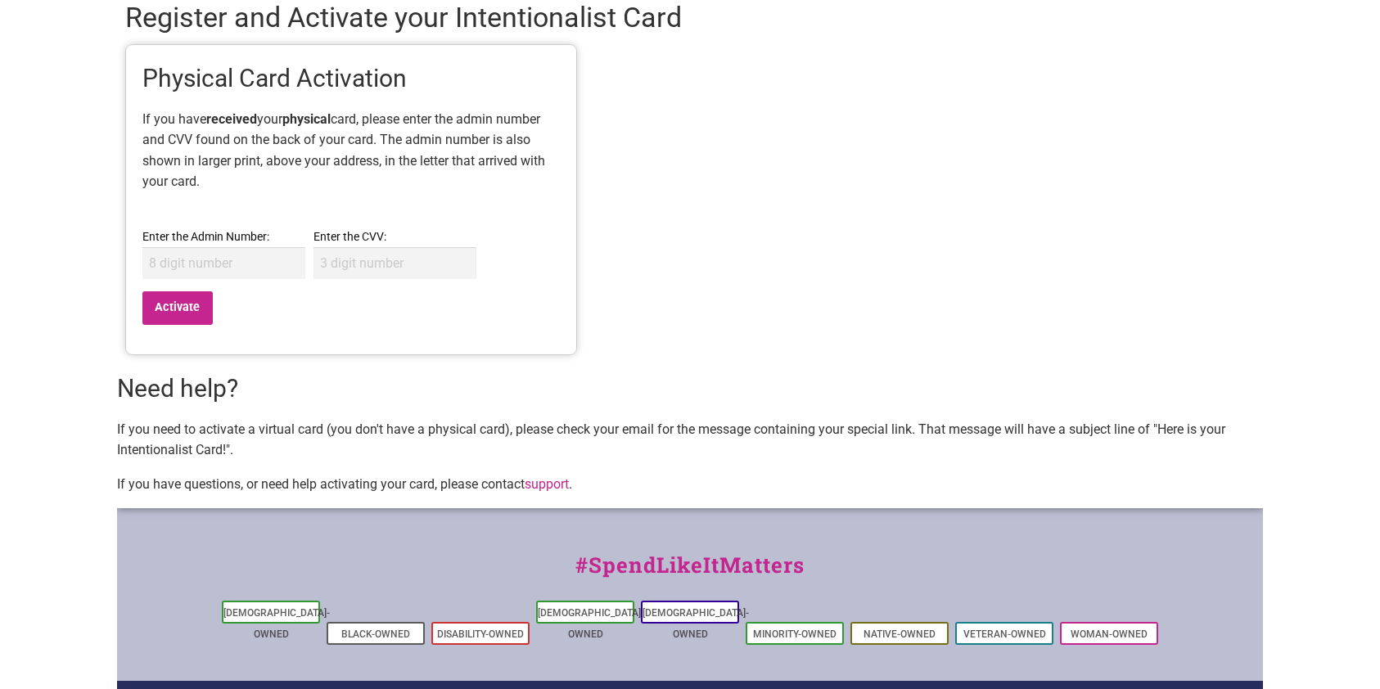
click at [575, 427] on p "If you need to activate a virtual card (you don't have a physical card), please…" at bounding box center [690, 440] width 1146 height 42
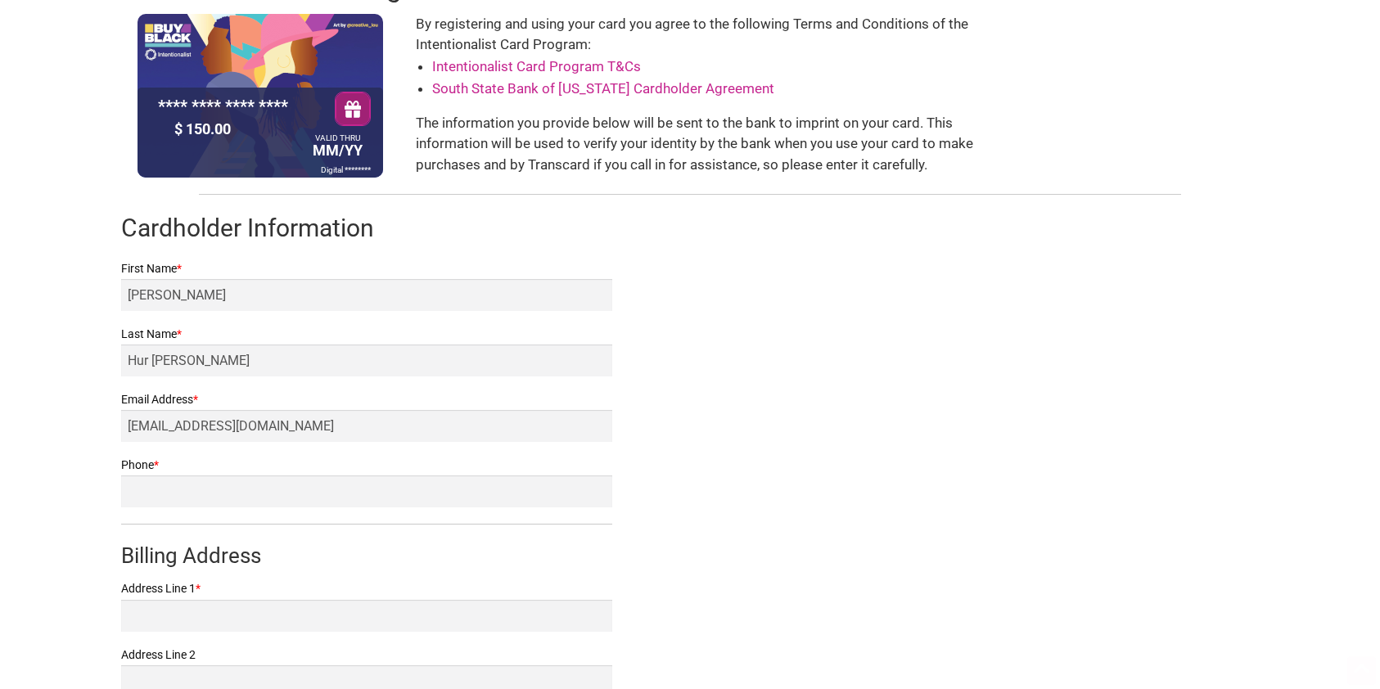
scroll to position [112, 0]
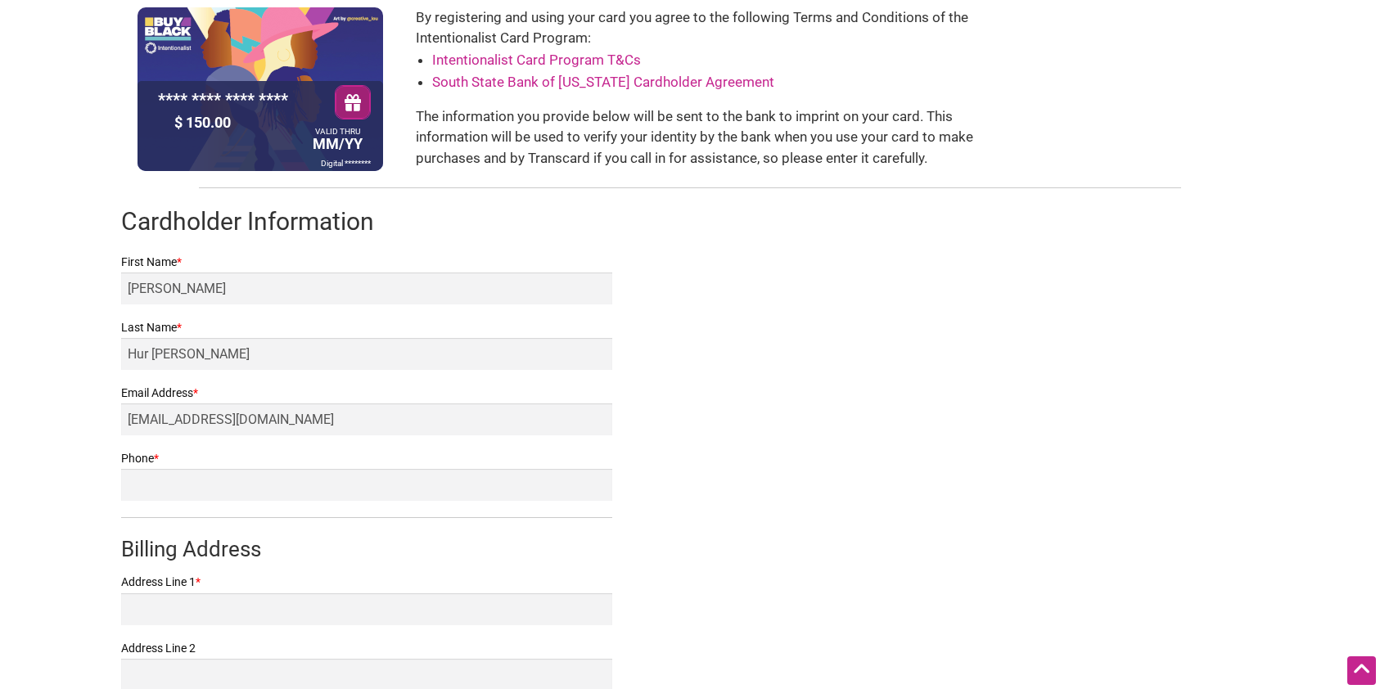
click at [201, 505] on form "First Name * [PERSON_NAME] Last Name * [PERSON_NAME] Email Address * [EMAIL_ADD…" at bounding box center [366, 534] width 491 height 564
click at [196, 487] on input "Phone *" at bounding box center [366, 485] width 491 height 32
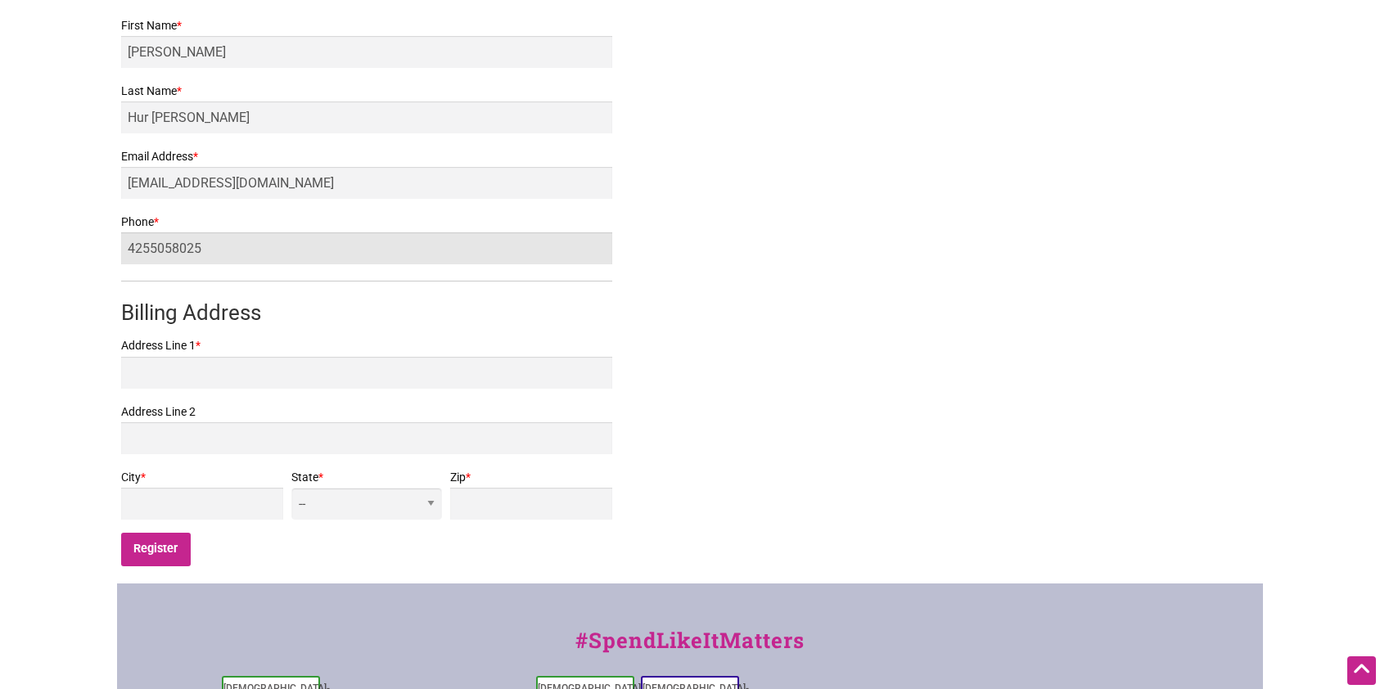
scroll to position [398, 0]
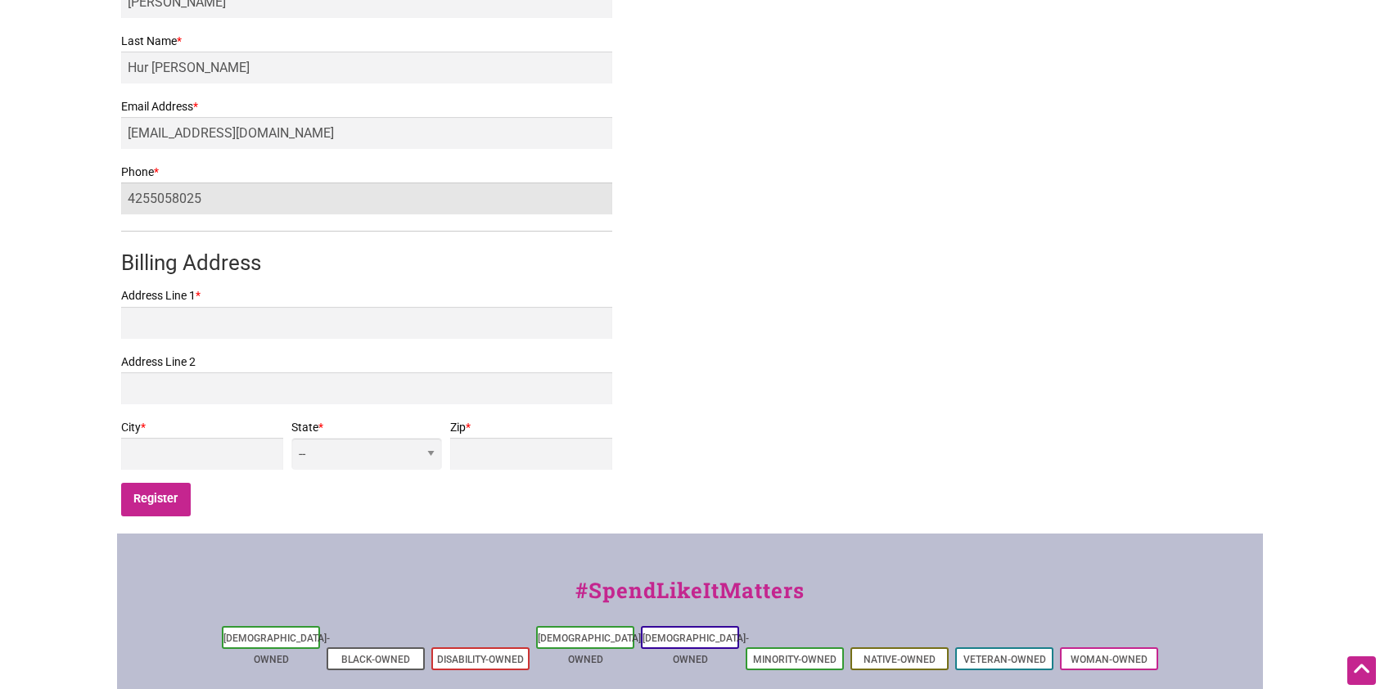
type input "4255058025"
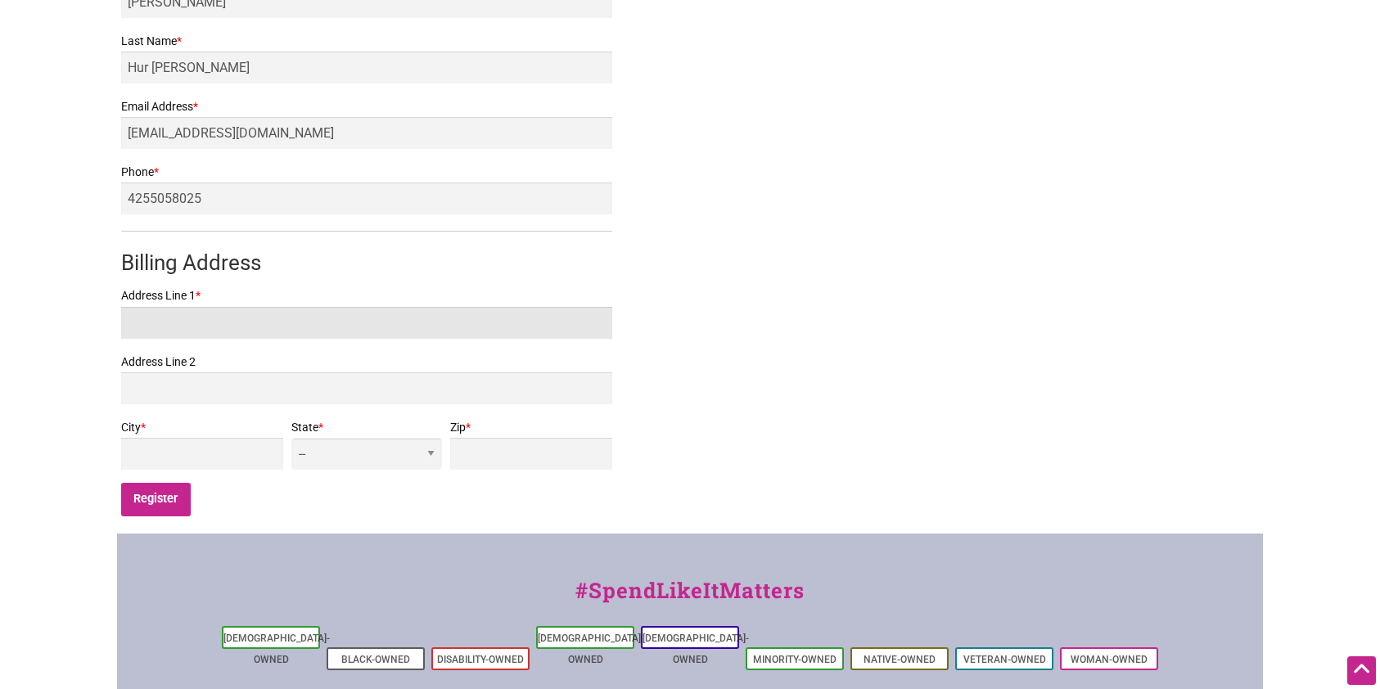
click at [227, 308] on input "Address Line 1 *" at bounding box center [366, 323] width 491 height 32
type input "820 Lenora St"
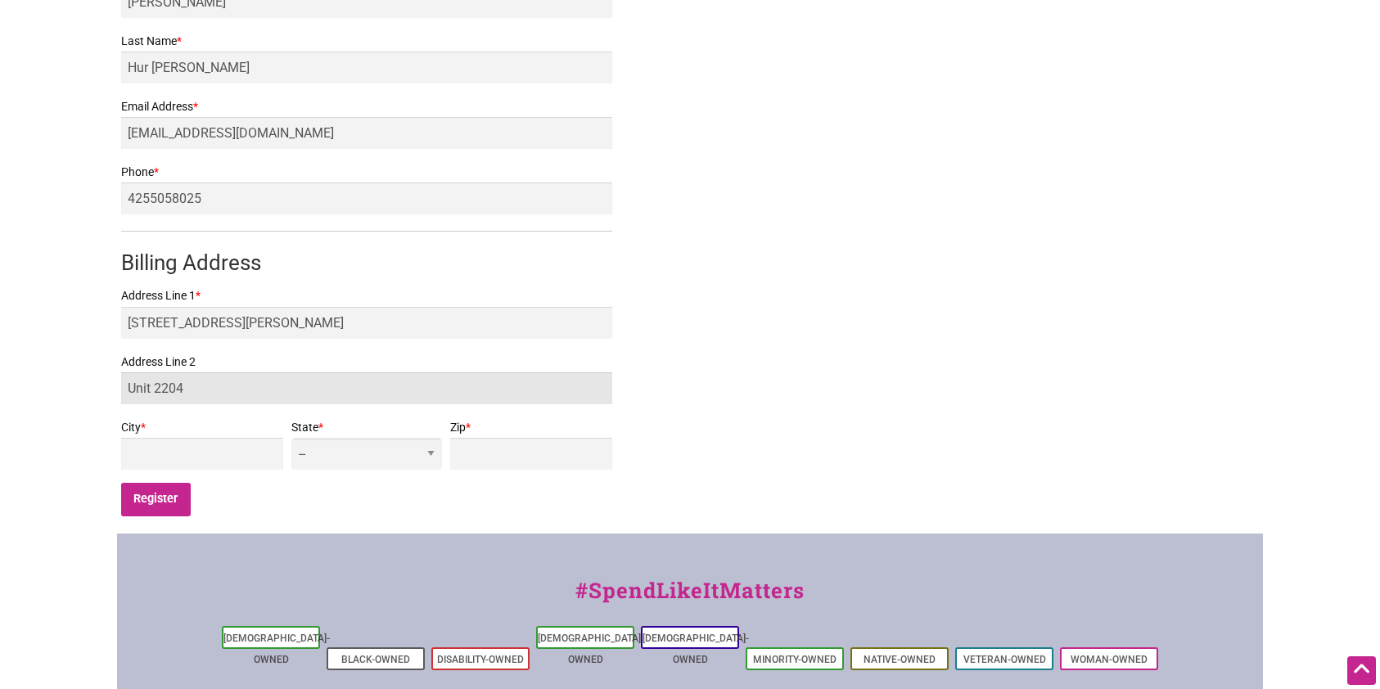
type input "Unit 2204"
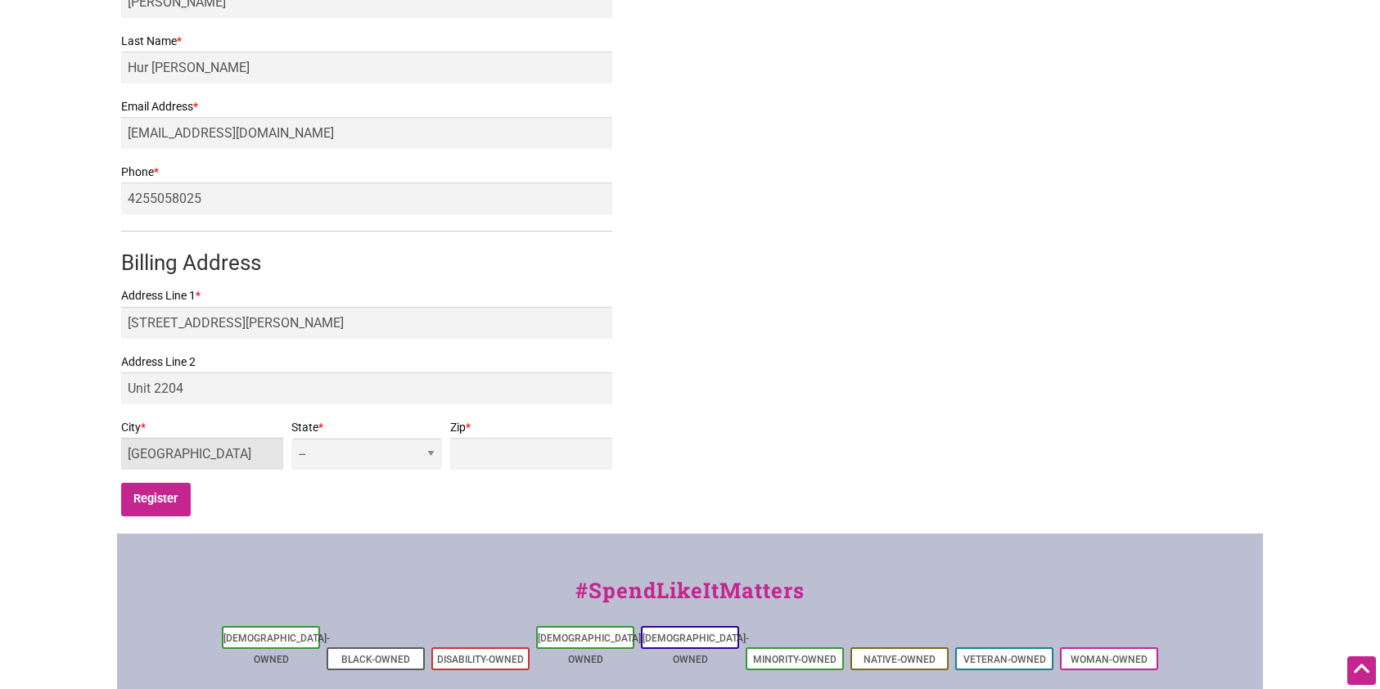
type input "Seattle"
select select "WA"
type input "98121"
click at [167, 497] on input "Register" at bounding box center [156, 500] width 70 height 34
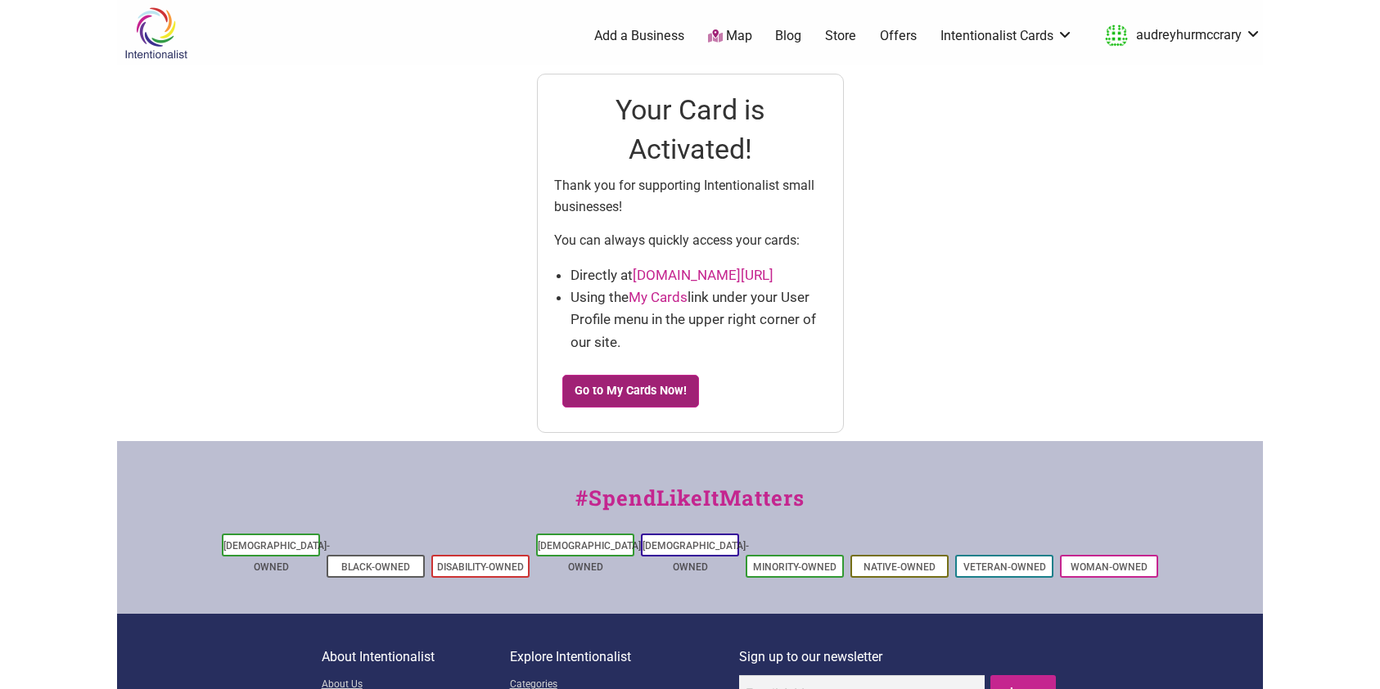
click at [655, 380] on link "Go to My Cards Now!" at bounding box center [630, 391] width 137 height 33
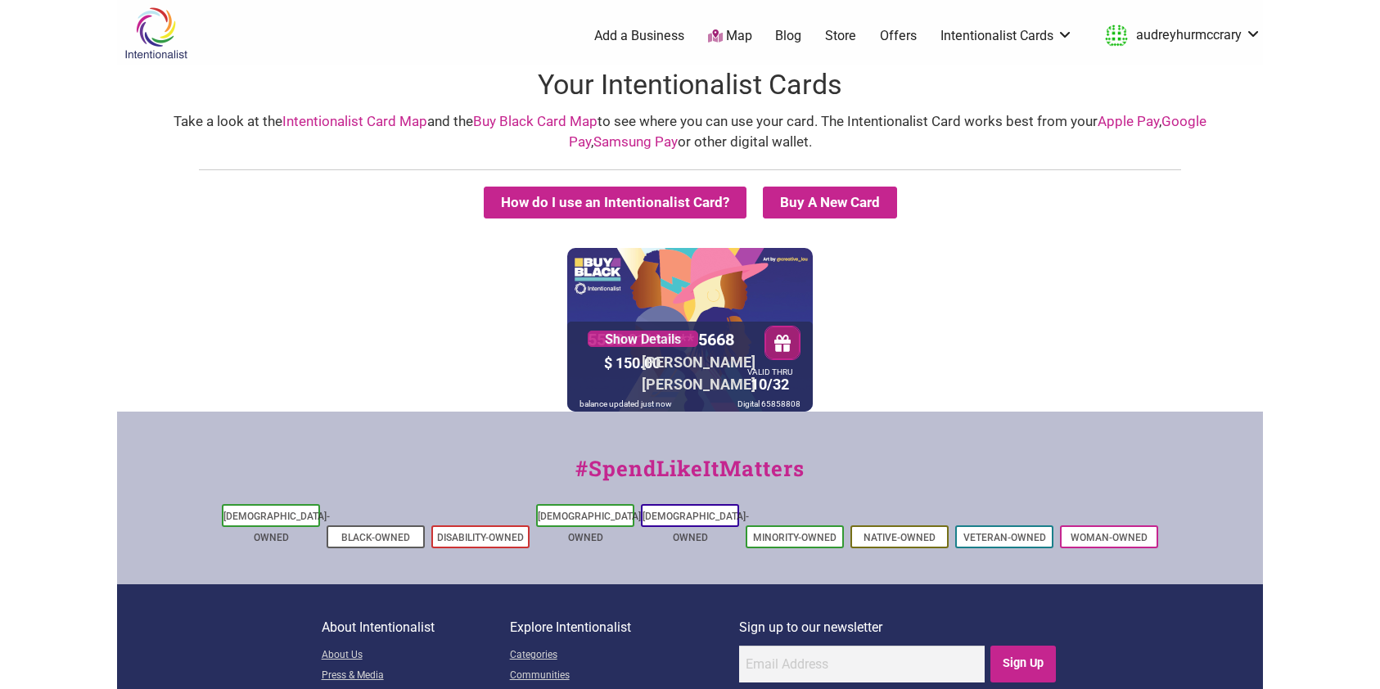
click at [771, 300] on div "5530 01** **** 5668 Show Details $ 150.00 AUDREY HUR MCCRARY VALID THRU 10/32 b…" at bounding box center [689, 330] width 245 height 164
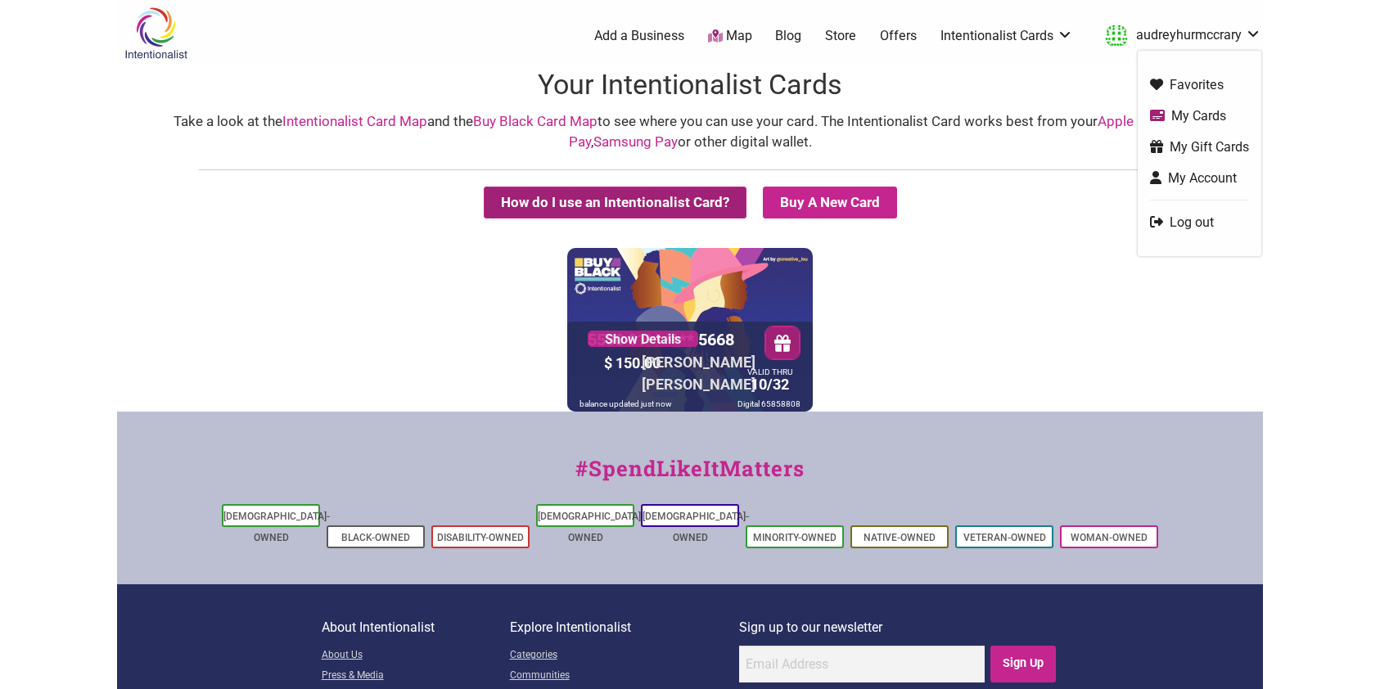
click at [631, 201] on button "How do I use an Intentionalist Card?" at bounding box center [615, 203] width 263 height 32
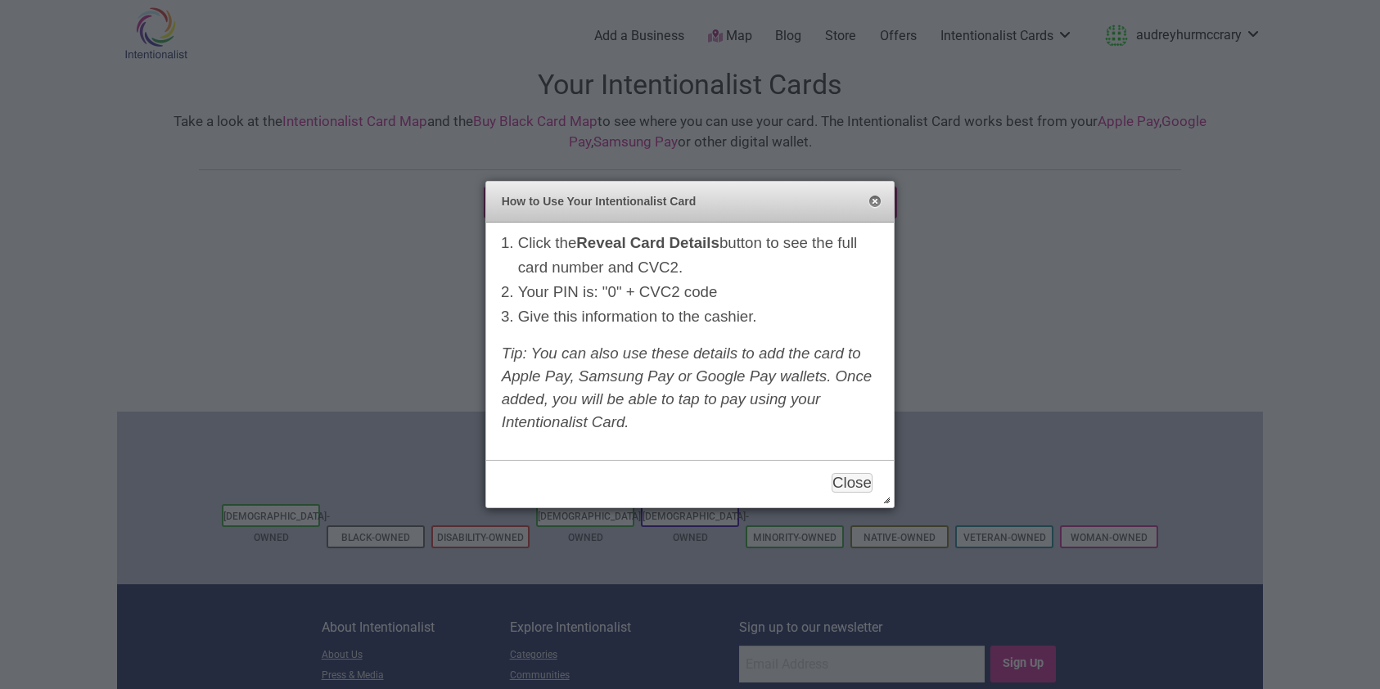
click at [877, 208] on button "Close" at bounding box center [874, 202] width 13 height 13
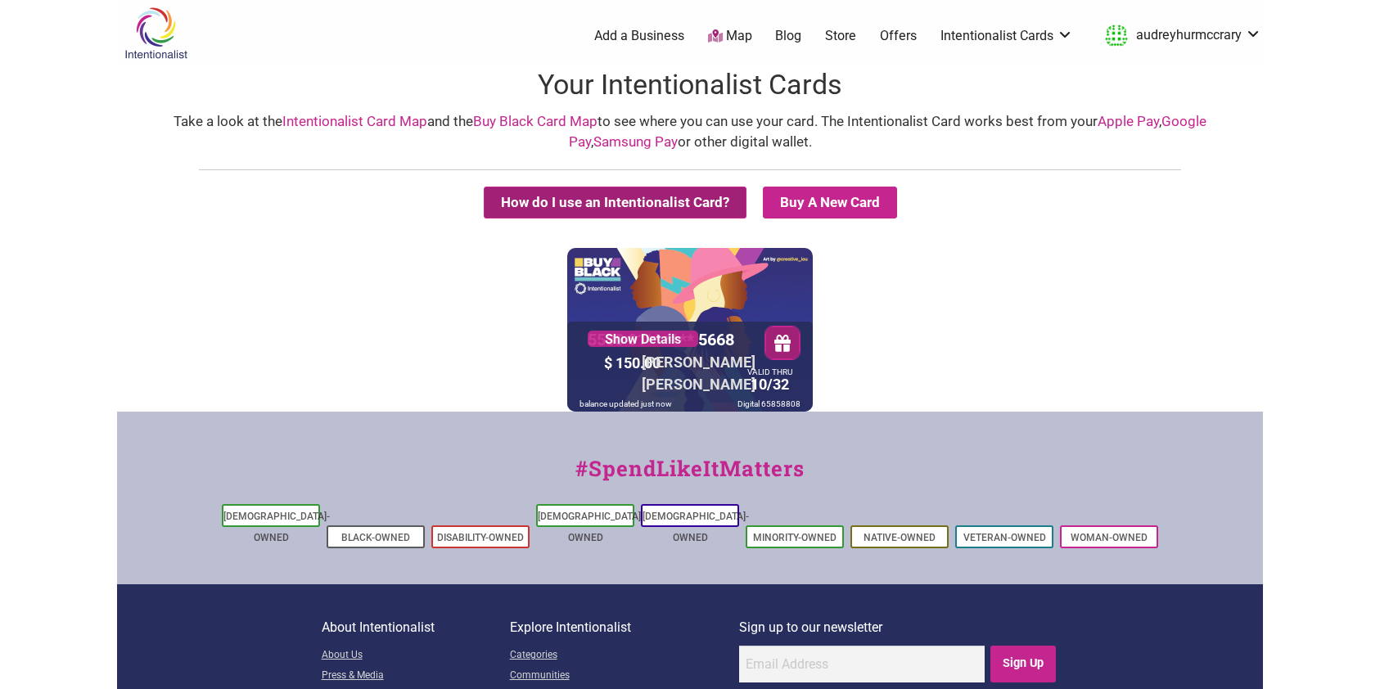
click at [705, 187] on button "How do I use an Intentionalist Card?" at bounding box center [615, 203] width 263 height 32
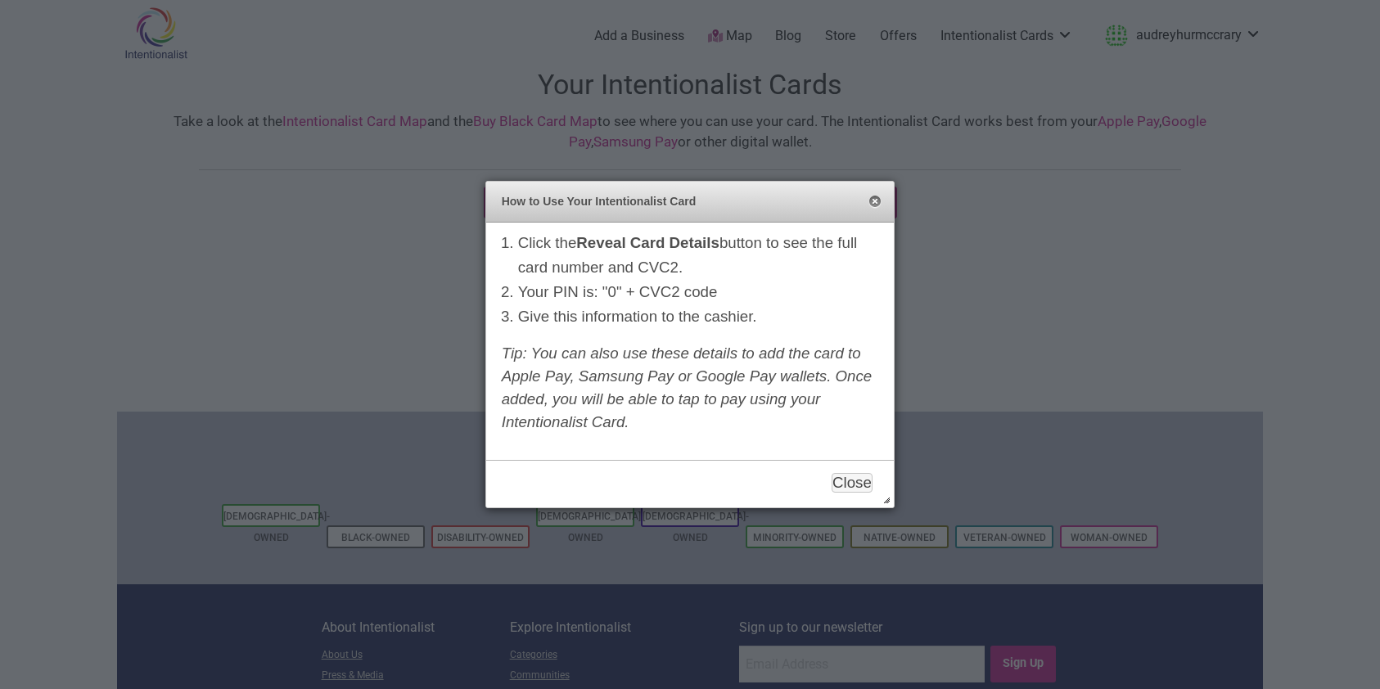
click at [872, 196] on button "Close" at bounding box center [874, 202] width 13 height 13
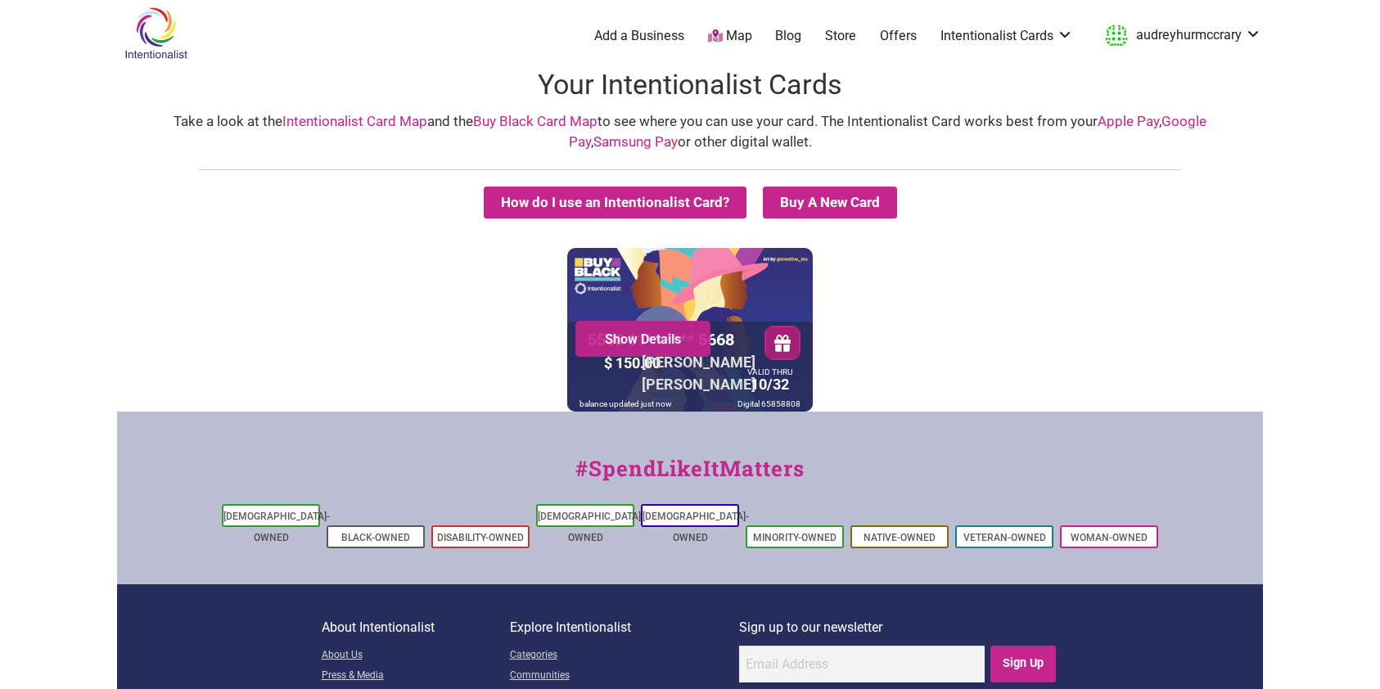
click at [699, 335] on div "Show Details" at bounding box center [642, 339] width 135 height 36
click at [677, 339] on link "Show Details" at bounding box center [643, 339] width 110 height 16
click at [330, 121] on link "Intentionalist Card Map" at bounding box center [354, 121] width 145 height 16
click at [570, 126] on link "Buy Black Card Map" at bounding box center [535, 121] width 124 height 16
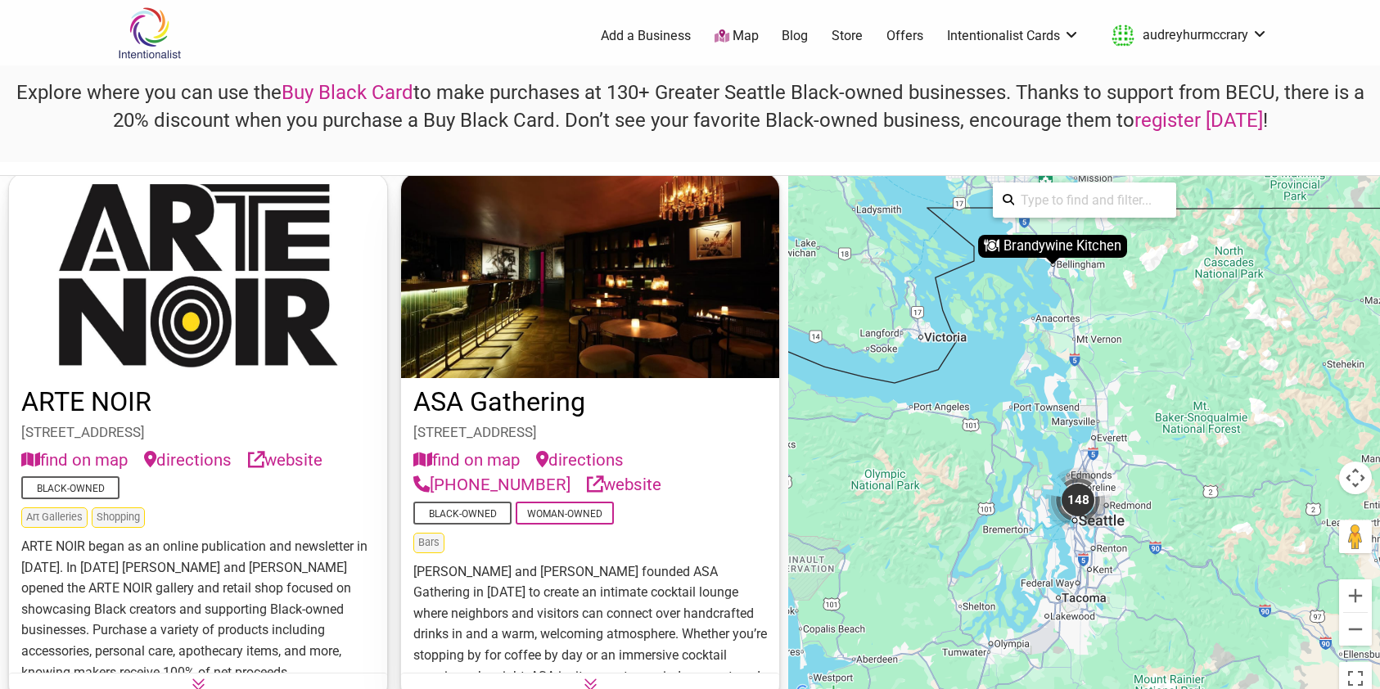
scroll to position [1655, 0]
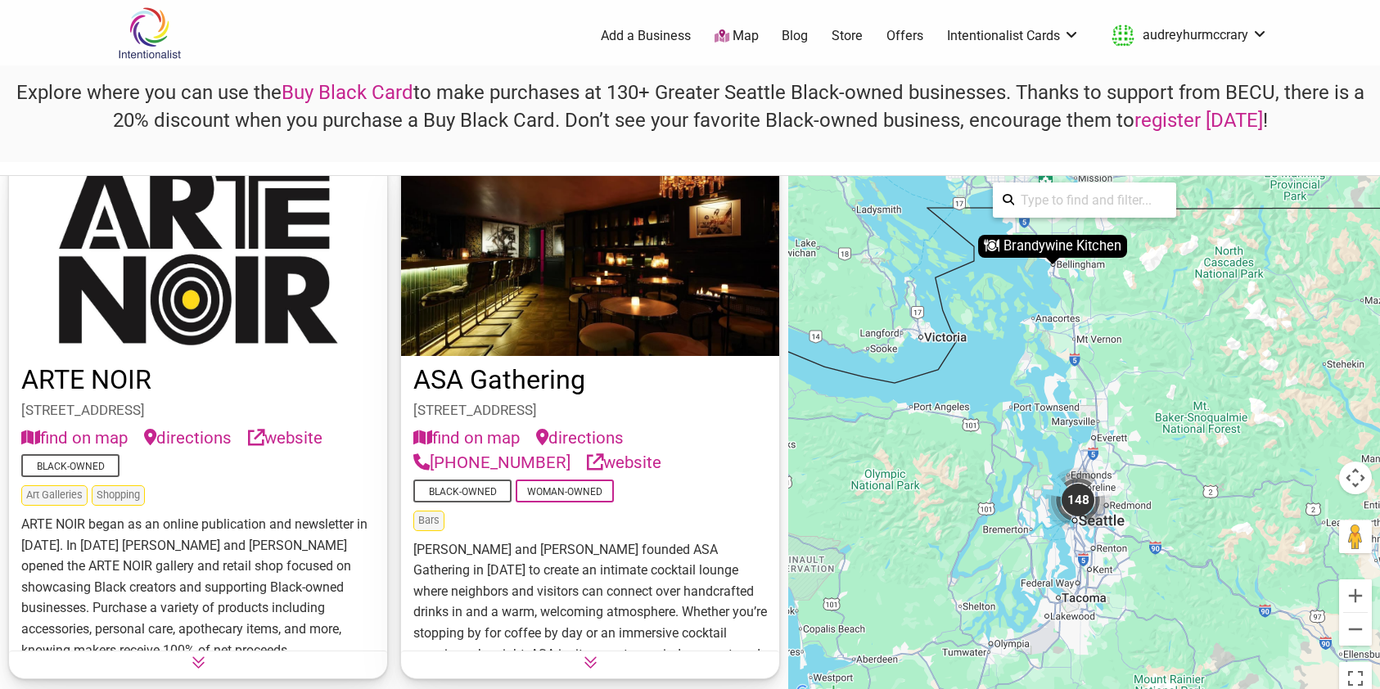
click at [592, 666] on icon at bounding box center [590, 662] width 14 height 14
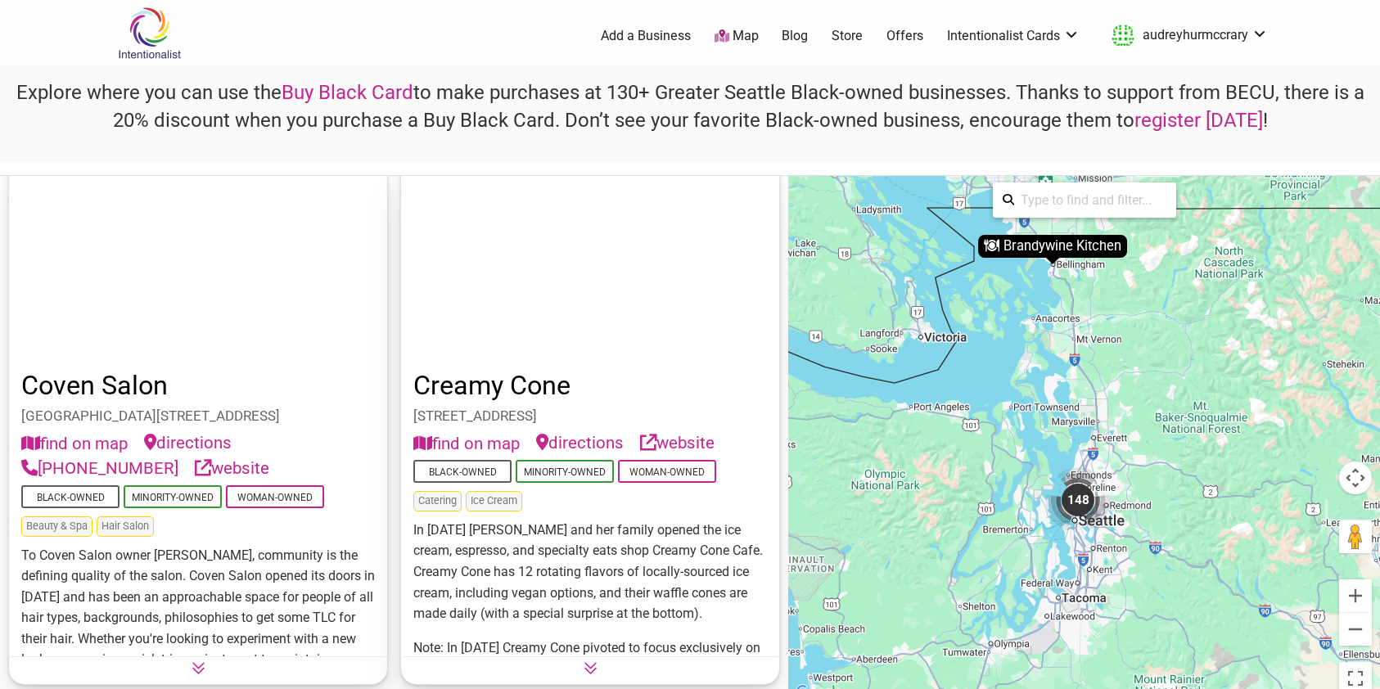
scroll to position [10885, 0]
